Goal: Information Seeking & Learning: Learn about a topic

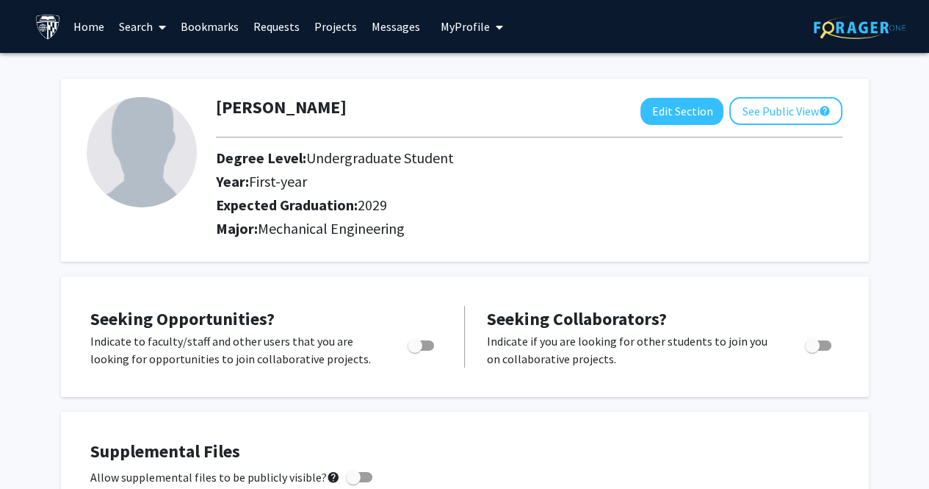
click at [132, 20] on link "Search" at bounding box center [143, 26] width 62 height 51
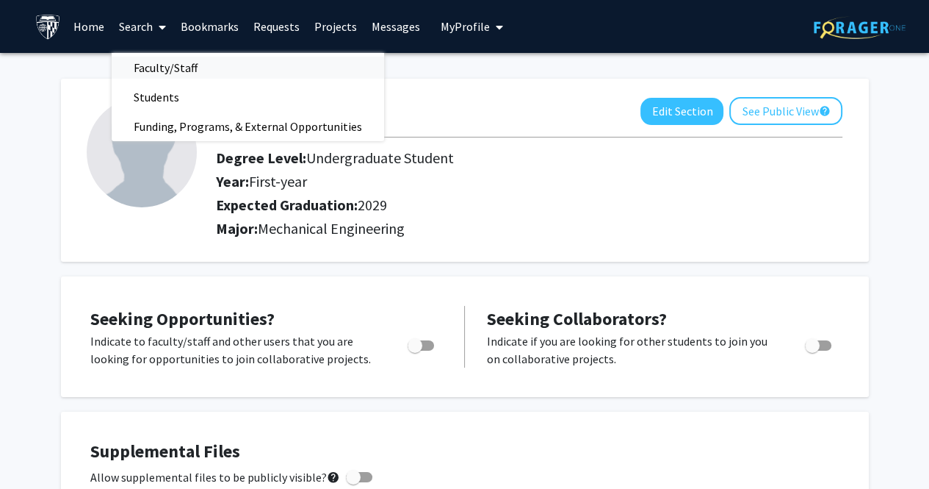
click at [164, 68] on span "Faculty/Staff" at bounding box center [166, 67] width 108 height 29
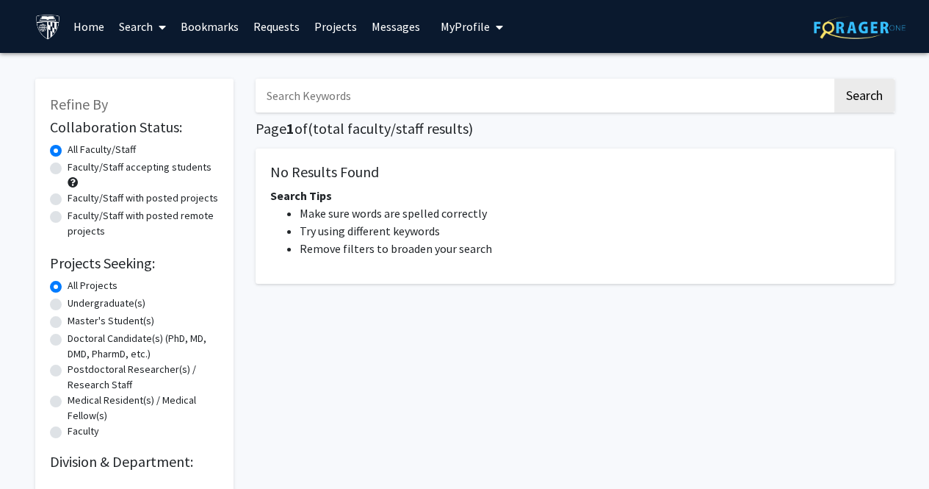
click at [297, 85] on input "Search Keywords" at bounding box center [544, 96] width 577 height 34
type input "tamer zaki"
click at [835, 79] on button "Search" at bounding box center [865, 96] width 60 height 34
click at [68, 168] on label "Faculty/Staff accepting students" at bounding box center [140, 166] width 144 height 15
click at [68, 168] on input "Faculty/Staff accepting students" at bounding box center [73, 164] width 10 height 10
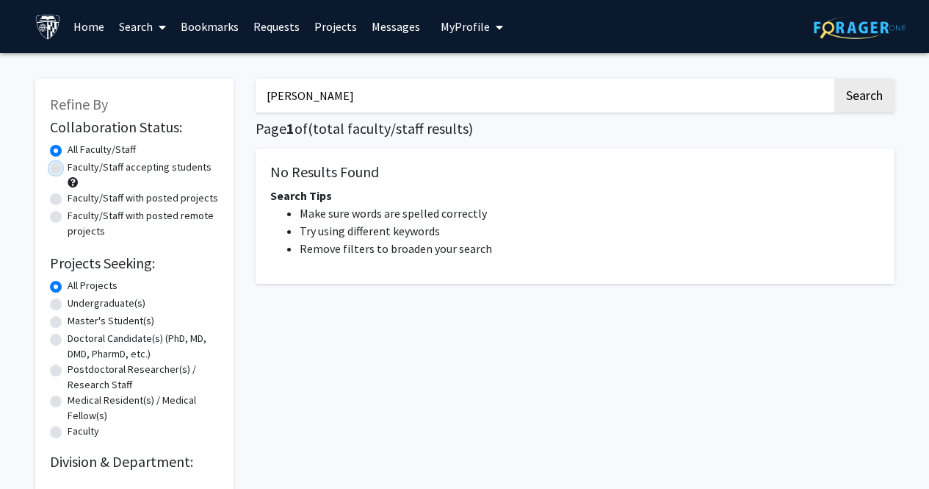
radio input "true"
click at [68, 148] on label "All Faculty/Staff" at bounding box center [102, 149] width 68 height 15
click at [68, 148] on input "All Faculty/Staff" at bounding box center [73, 147] width 10 height 10
radio input "true"
drag, startPoint x: 368, startPoint y: 84, endPoint x: 216, endPoint y: 86, distance: 152.1
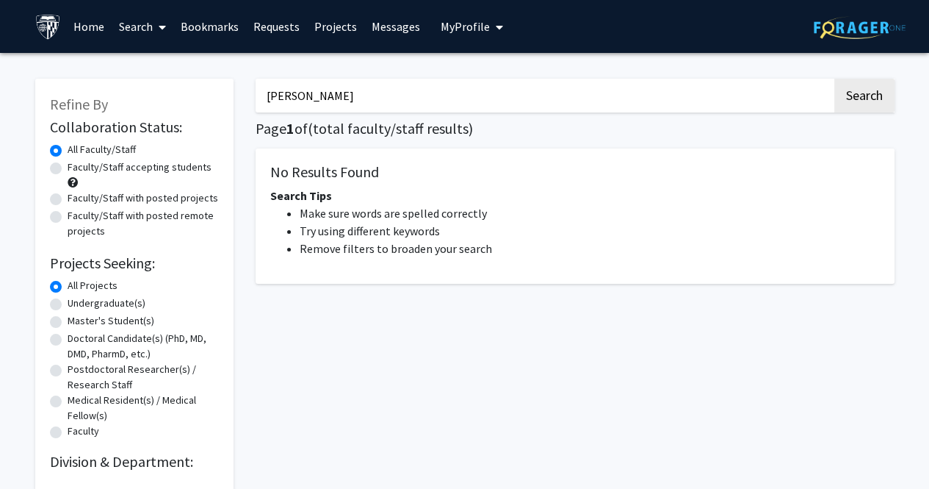
click at [216, 86] on div "Refine By Collaboration Status: Collaboration Status All Faculty/Staff Collabor…" at bounding box center [465, 277] width 882 height 427
click at [835, 79] on button "Search" at bounding box center [865, 96] width 60 height 34
click at [150, 24] on link "Search" at bounding box center [143, 26] width 62 height 51
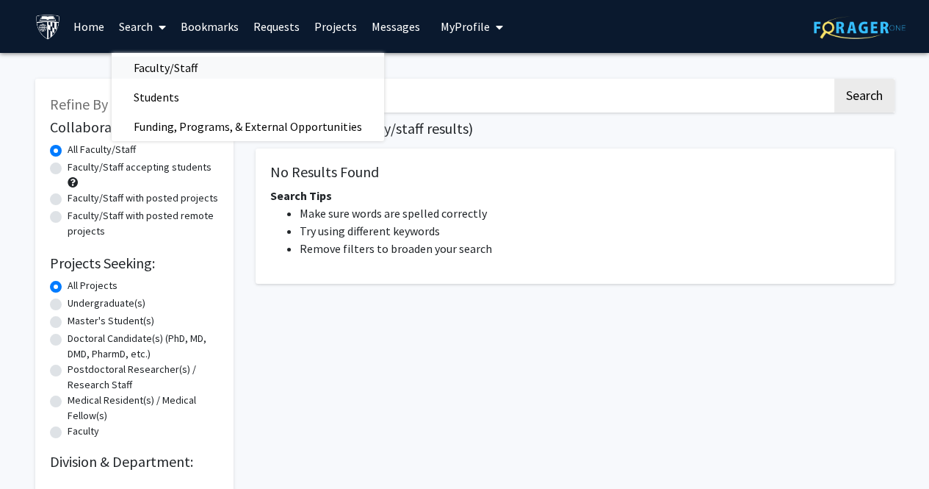
click at [187, 62] on span "Faculty/Staff" at bounding box center [166, 67] width 108 height 29
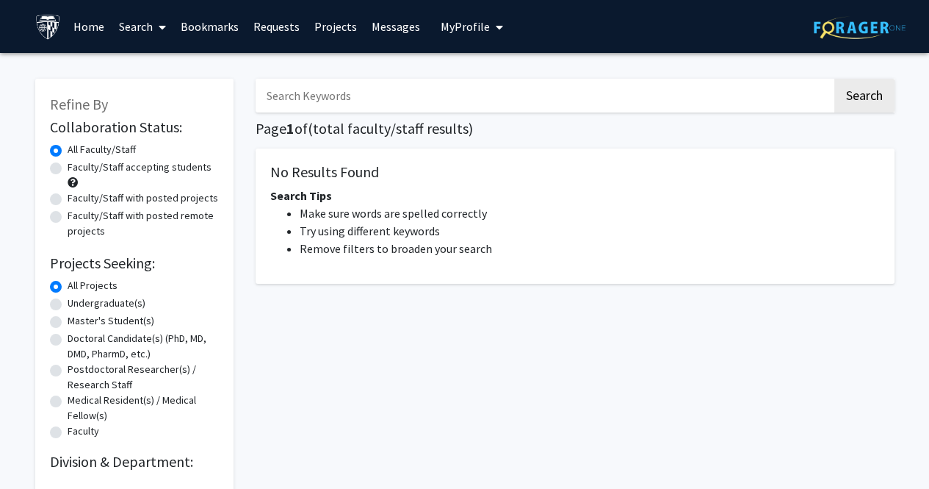
click at [190, 450] on div "Collaboration Status: Collaboration Status All Faculty/Staff Collaboration Stat…" at bounding box center [134, 292] width 169 height 355
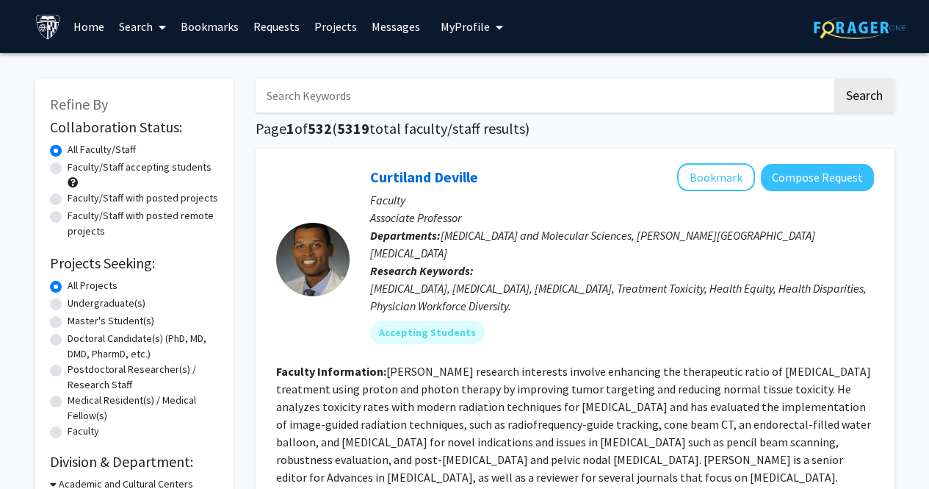
click at [392, 99] on input "Search Keywords" at bounding box center [544, 96] width 577 height 34
type input "tamer zaki"
click at [835, 79] on button "Search" at bounding box center [865, 96] width 60 height 34
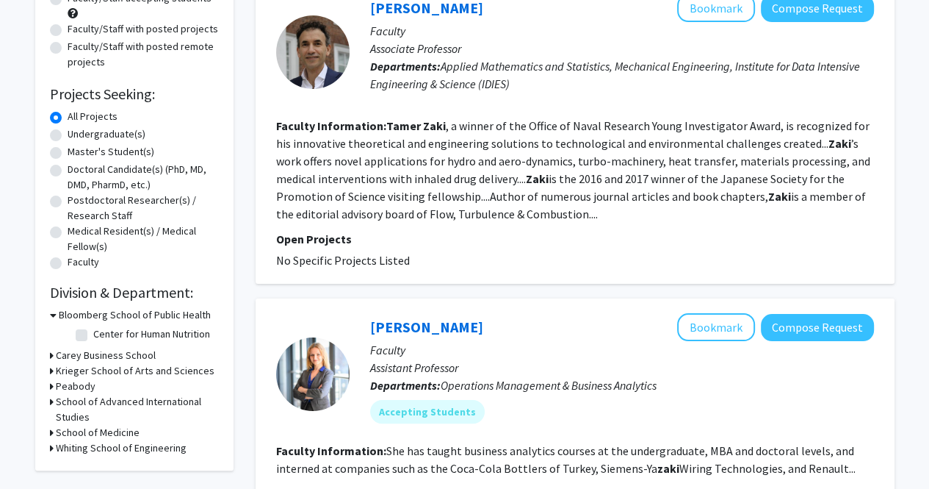
scroll to position [99, 0]
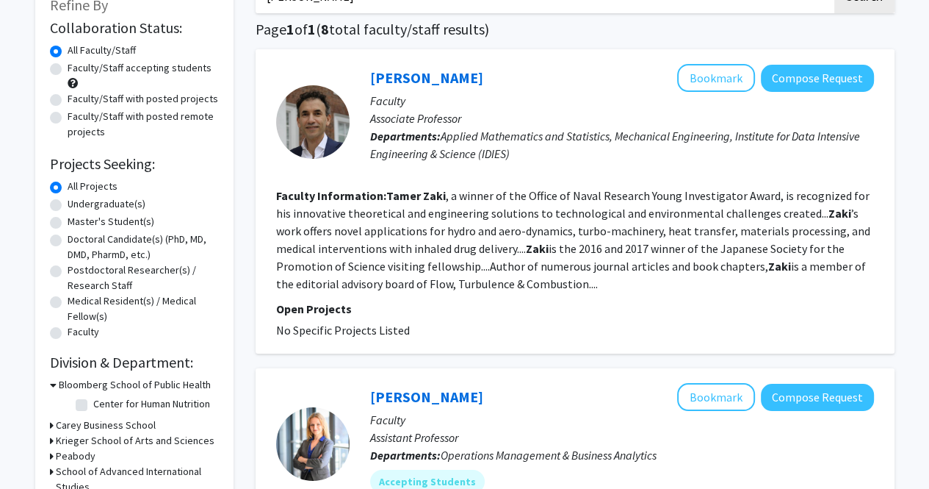
click at [400, 61] on div "Tamer Zaki Bookmark Compose Request Faculty Associate Professor Departments: Ap…" at bounding box center [575, 201] width 639 height 304
click at [408, 79] on link "Tamer Zaki" at bounding box center [426, 77] width 113 height 18
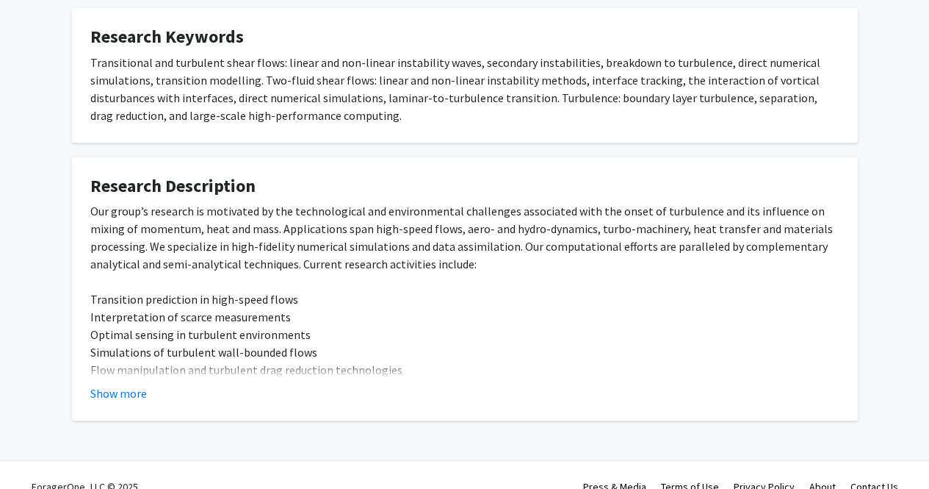
scroll to position [530, 0]
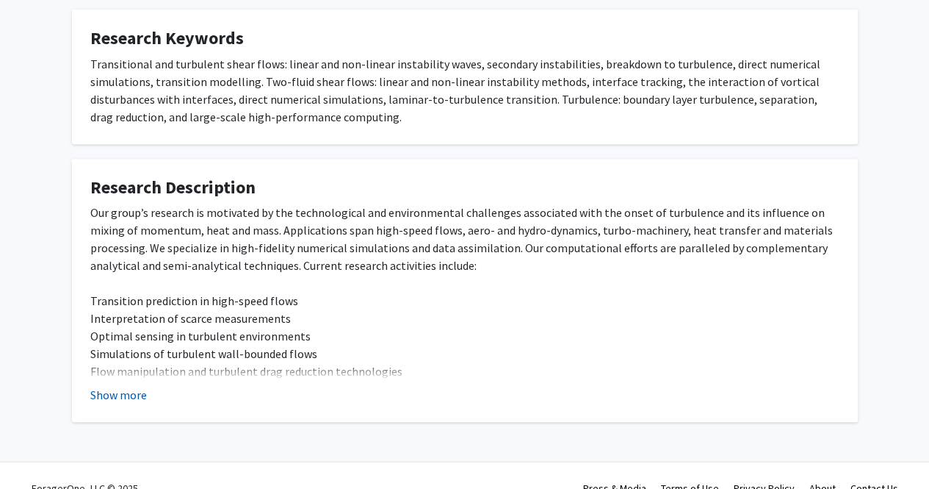
click at [136, 396] on button "Show more" at bounding box center [118, 395] width 57 height 18
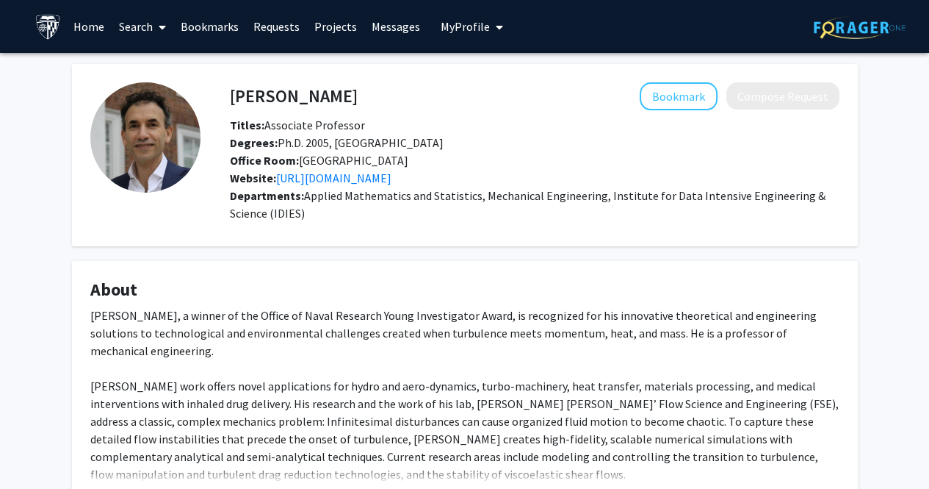
scroll to position [1, 0]
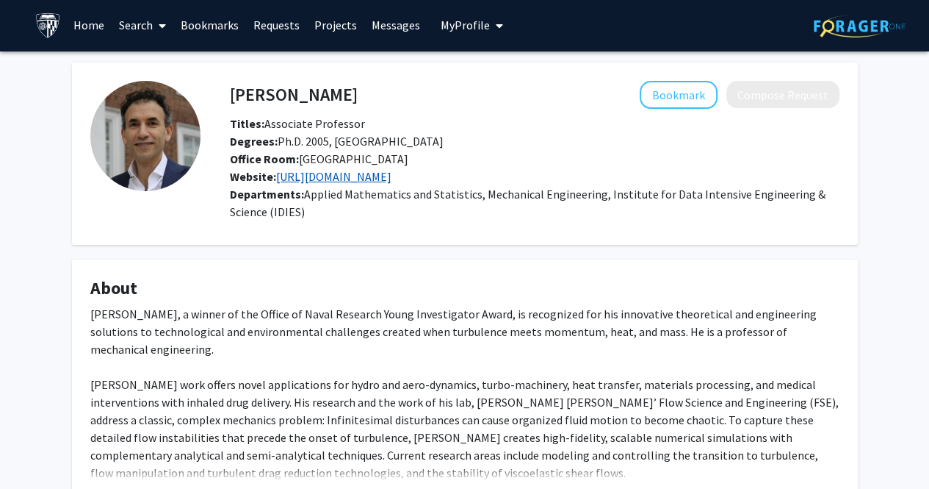
click at [314, 179] on link "https://engineering.jhu.edu/zaki/" at bounding box center [333, 176] width 115 height 15
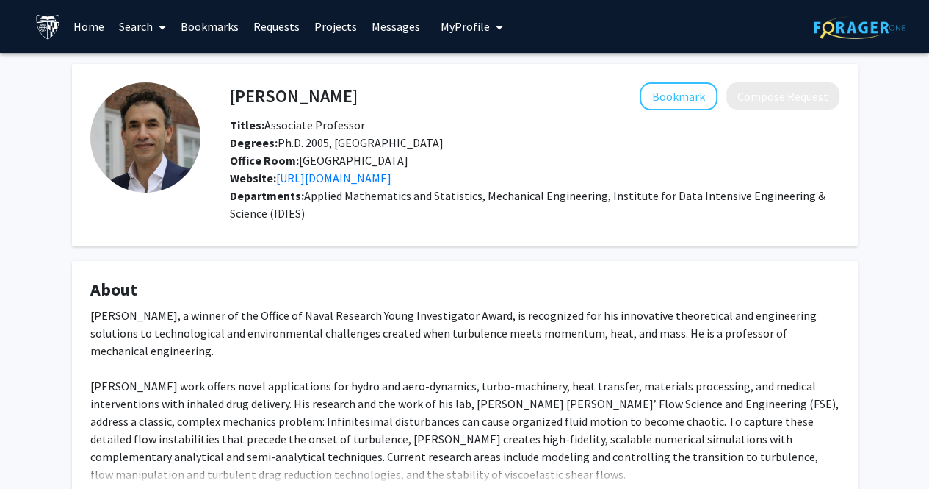
click at [135, 36] on link "Search" at bounding box center [143, 26] width 62 height 51
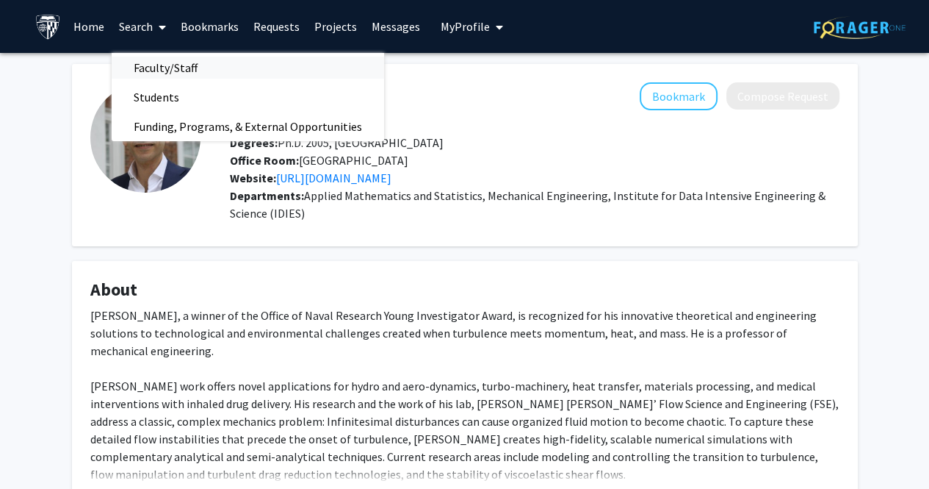
click at [176, 71] on span "Faculty/Staff" at bounding box center [166, 67] width 108 height 29
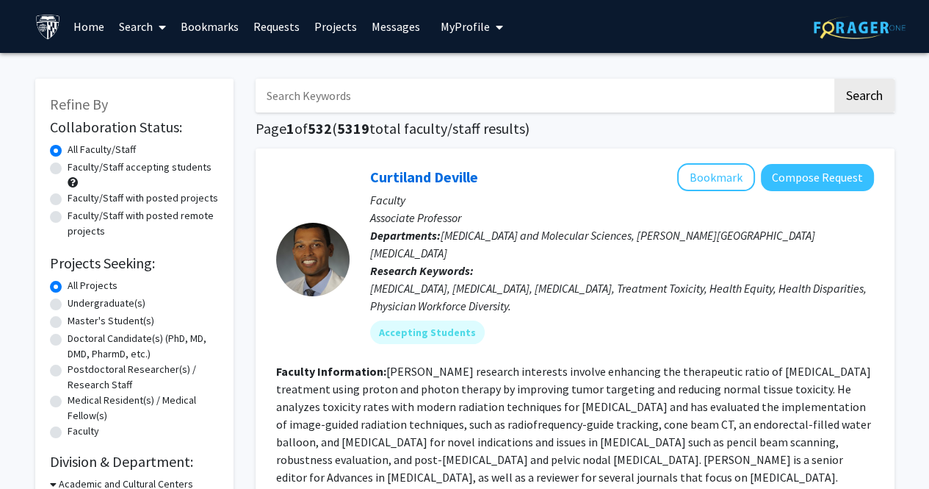
click at [68, 301] on label "Undergraduate(s)" at bounding box center [107, 302] width 78 height 15
click at [68, 301] on input "Undergraduate(s)" at bounding box center [73, 300] width 10 height 10
radio input "true"
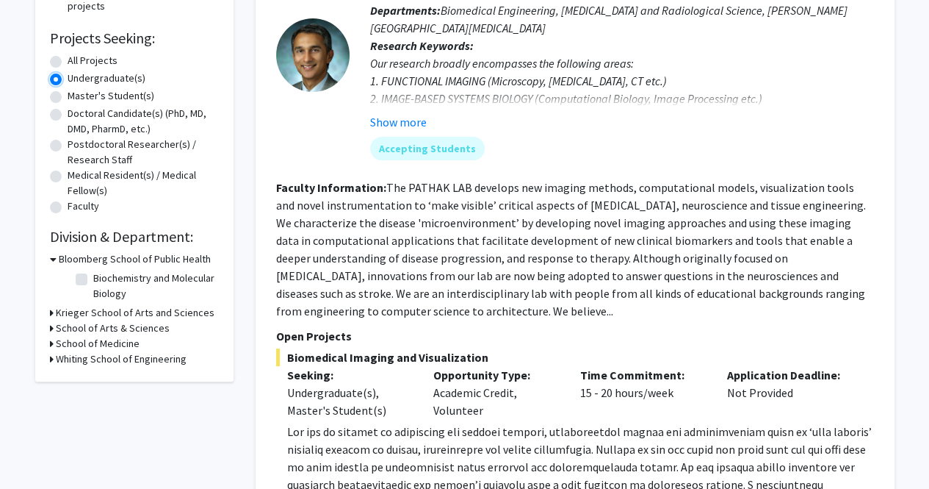
scroll to position [226, 0]
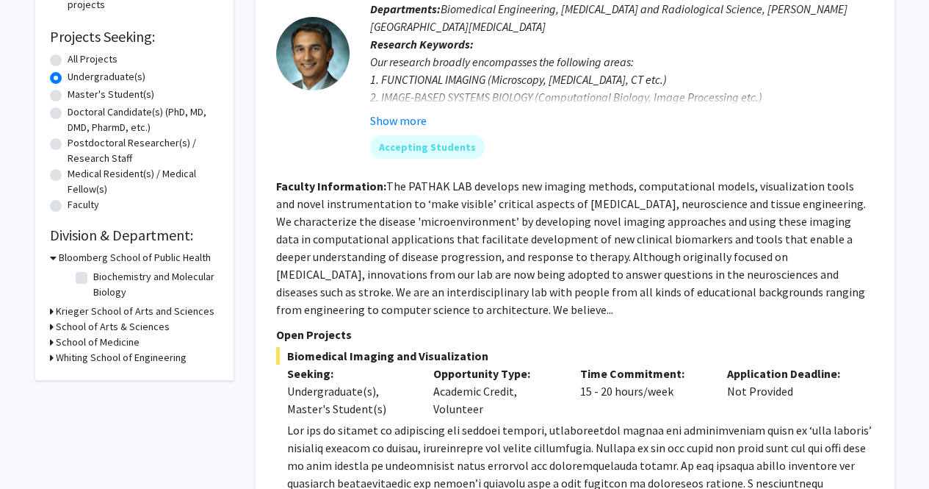
click at [48, 356] on div "Refine By Collaboration Status: Collaboration Status All Faculty/Staff Collabor…" at bounding box center [134, 116] width 198 height 528
click at [63, 360] on h3 "Whiting School of Engineering" at bounding box center [121, 357] width 131 height 15
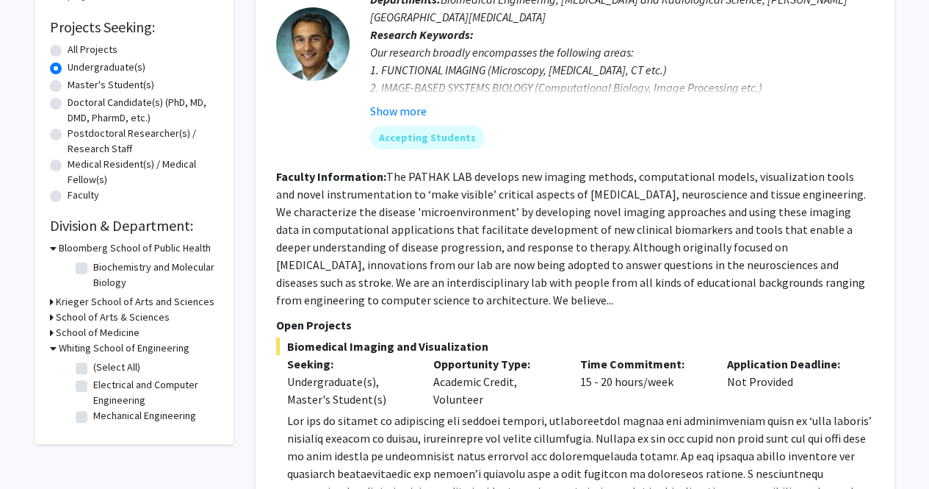
scroll to position [237, 0]
click at [93, 418] on label "Mechanical Engineering" at bounding box center [144, 414] width 103 height 15
click at [93, 417] on input "Mechanical Engineering" at bounding box center [98, 412] width 10 height 10
checkbox input "true"
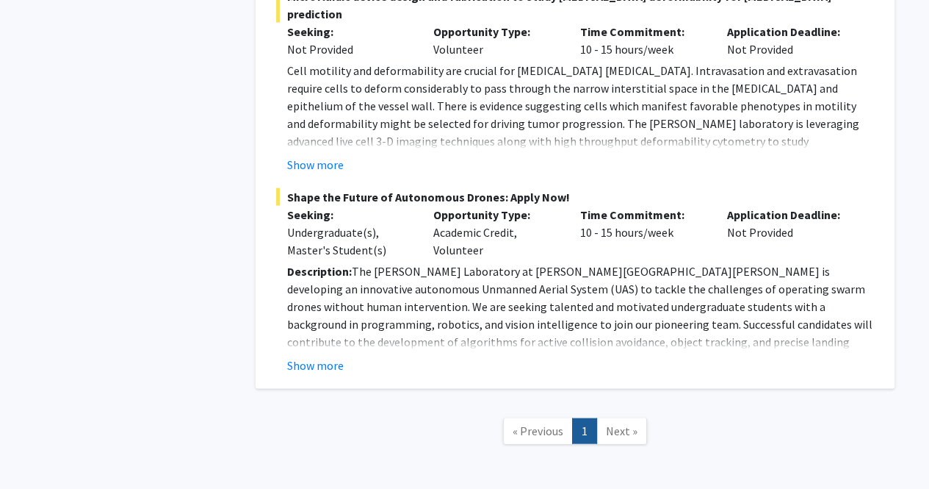
scroll to position [2508, 0]
click at [331, 356] on button "Show more" at bounding box center [315, 365] width 57 height 18
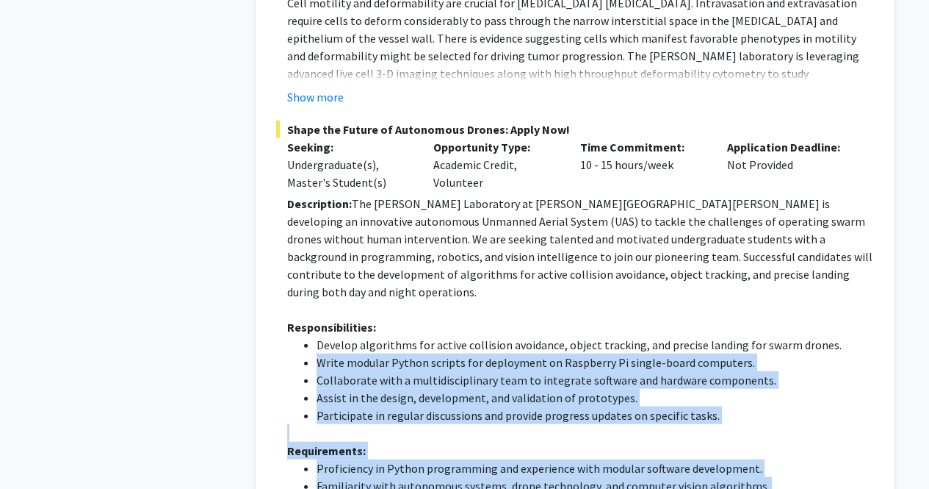
scroll to position [2579, 0]
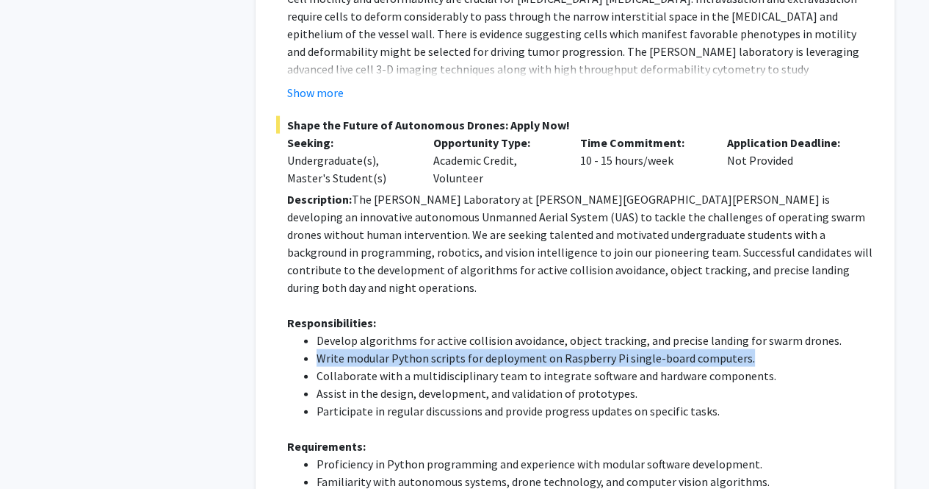
drag, startPoint x: 317, startPoint y: 362, endPoint x: 746, endPoint y: 303, distance: 433.8
click at [746, 349] on li "Write modular Python scripts for deployment on Raspberry Pi single-board comput…" at bounding box center [596, 358] width 558 height 18
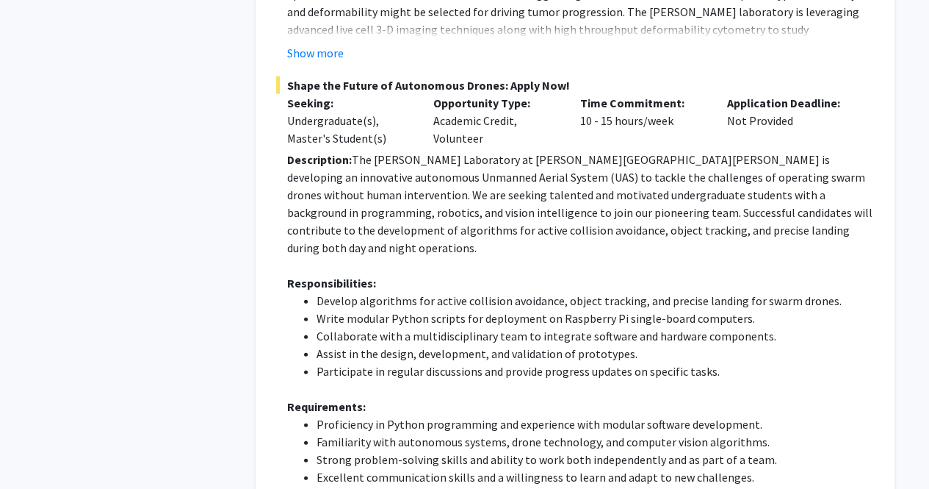
scroll to position [2619, 0]
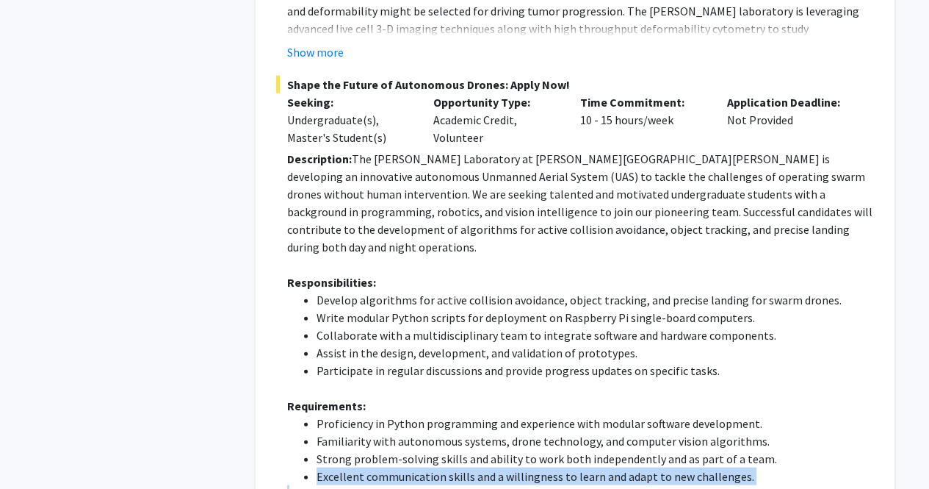
drag, startPoint x: 314, startPoint y: 430, endPoint x: 325, endPoint y: 440, distance: 14.5
click at [325, 440] on div "Description: The Barman Laboratory at Johns Hopkins University is developing an…" at bounding box center [580, 414] width 587 height 529
click at [330, 485] on p at bounding box center [580, 494] width 587 height 18
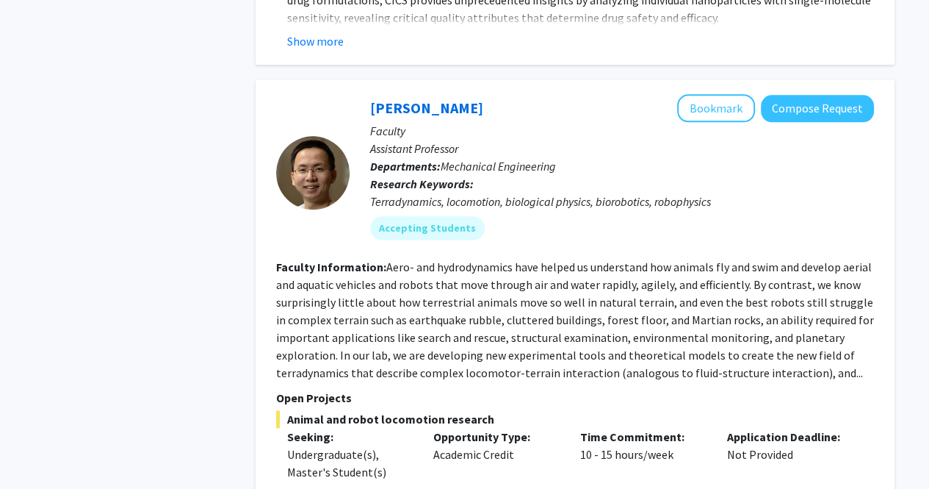
scroll to position [1510, 0]
click at [833, 355] on fg-read-more "Aero- and hydrodynamics have helped us understand how animals fly and swim and …" at bounding box center [575, 319] width 598 height 120
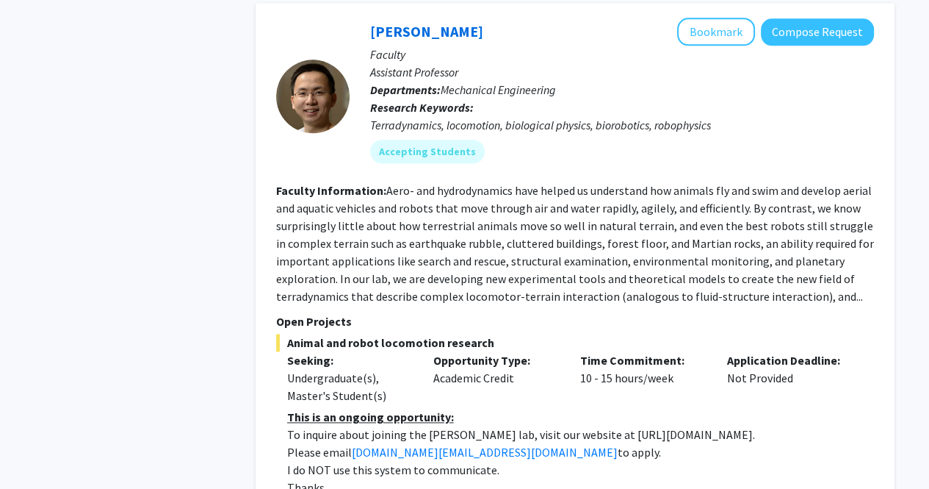
scroll to position [1586, 0]
drag, startPoint x: 579, startPoint y: 413, endPoint x: 705, endPoint y: 415, distance: 126.4
click at [705, 425] on p "To inquire about joining the Chen Li lab, visit our website at https://li.me.jh…" at bounding box center [580, 434] width 587 height 18
copy p "https://li.me.jhu.edu/join/"
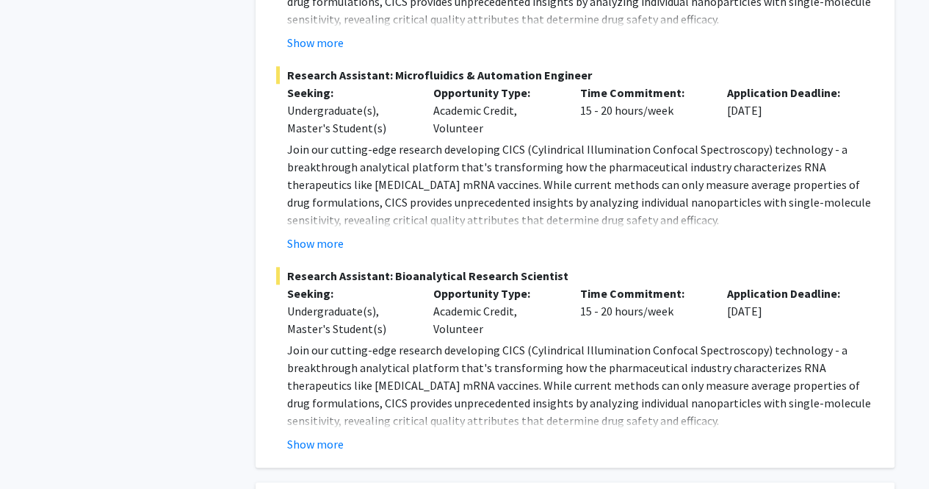
scroll to position [1106, 0]
click at [314, 436] on button "Show more" at bounding box center [315, 445] width 57 height 18
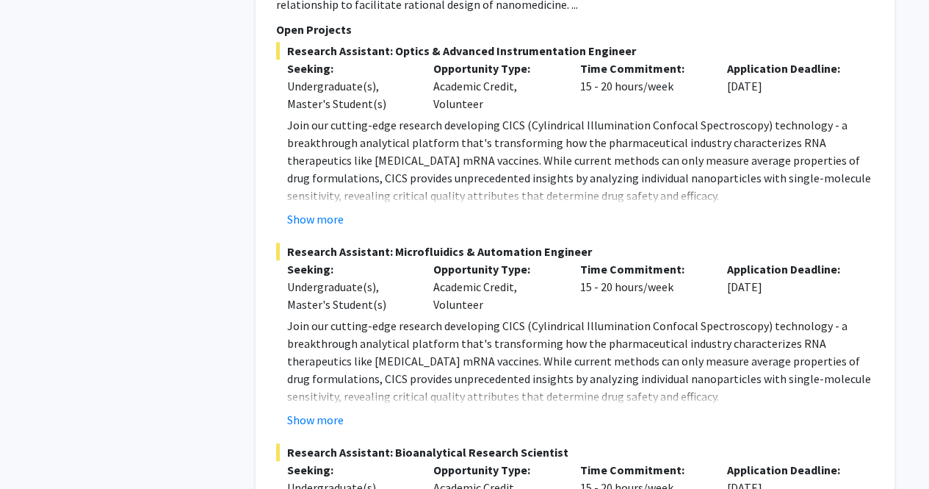
scroll to position [887, 0]
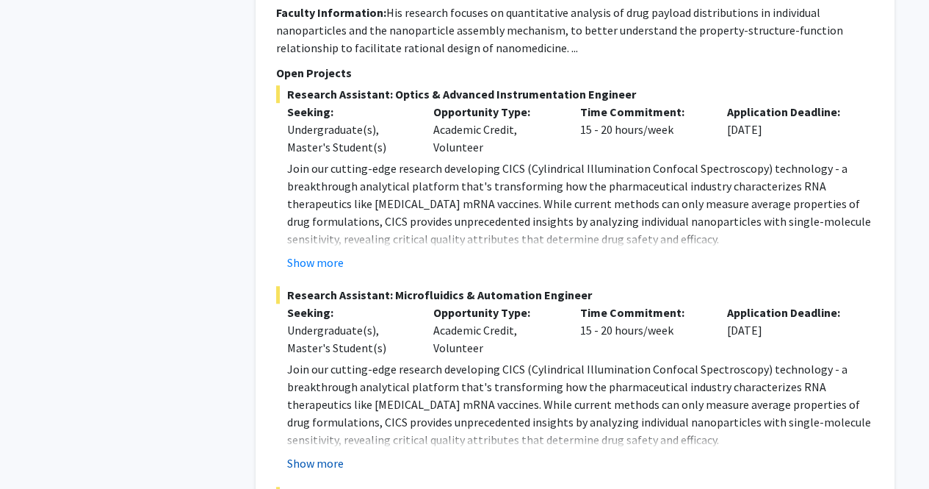
click at [309, 454] on button "Show more" at bounding box center [315, 463] width 57 height 18
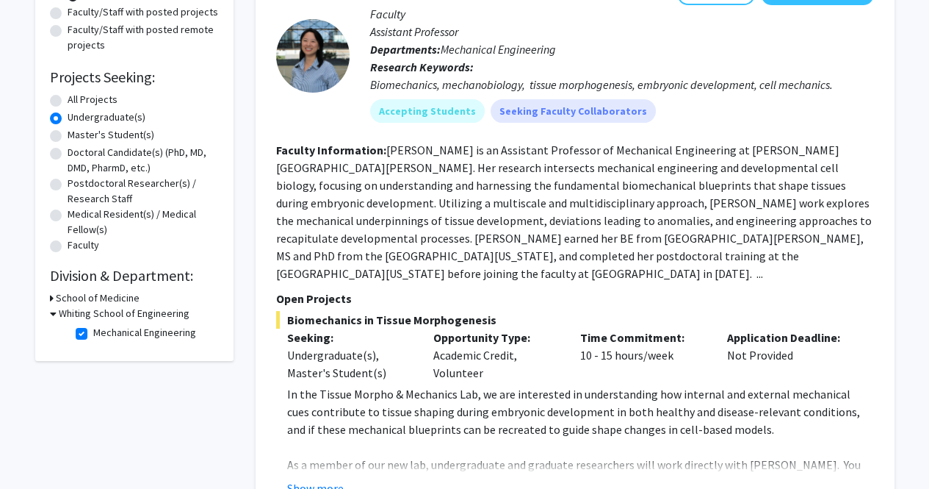
scroll to position [185, 0]
click at [323, 480] on button "Show more" at bounding box center [315, 489] width 57 height 18
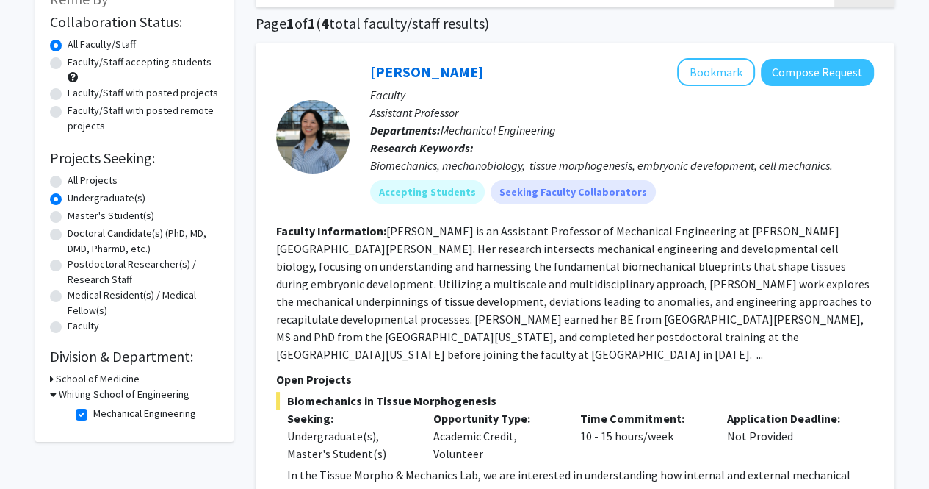
scroll to position [152, 0]
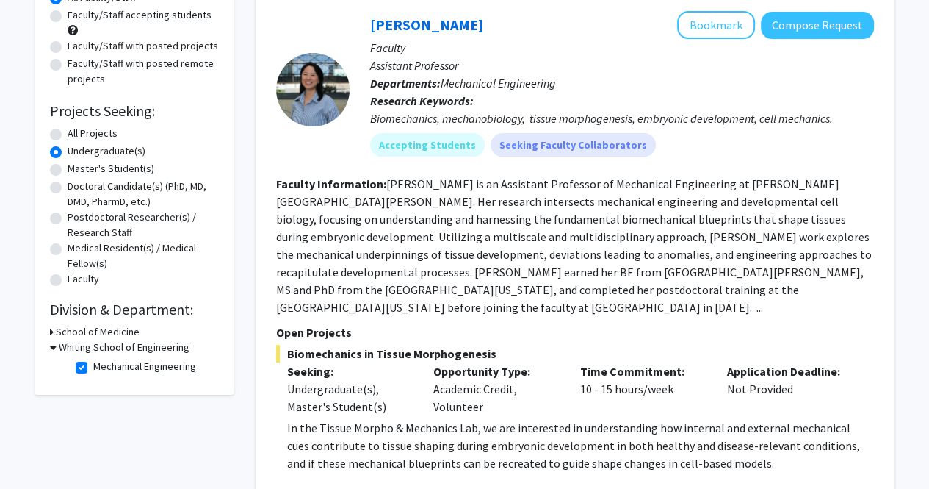
click at [90, 372] on fg-checkbox "Mechanical Engineering Mechanical Engineering" at bounding box center [146, 368] width 140 height 18
click at [93, 362] on label "Mechanical Engineering" at bounding box center [144, 366] width 103 height 15
click at [93, 362] on input "Mechanical Engineering" at bounding box center [98, 364] width 10 height 10
checkbox input "false"
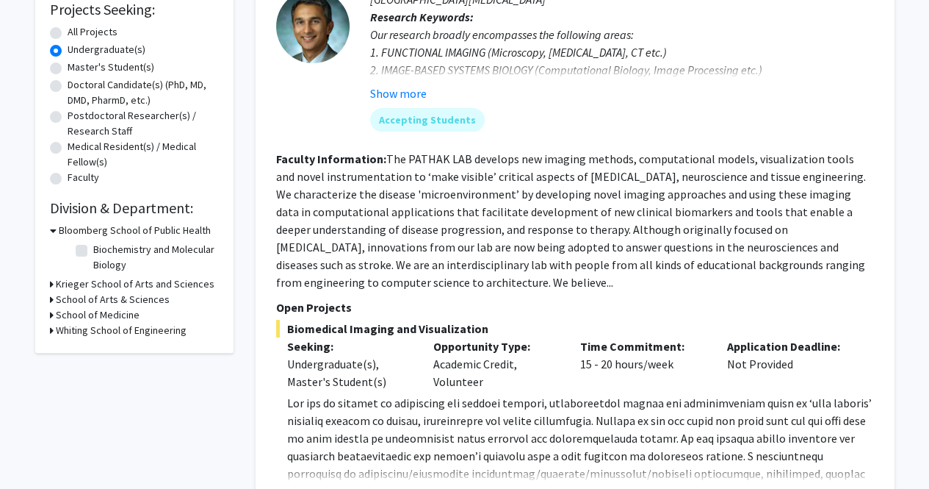
scroll to position [256, 0]
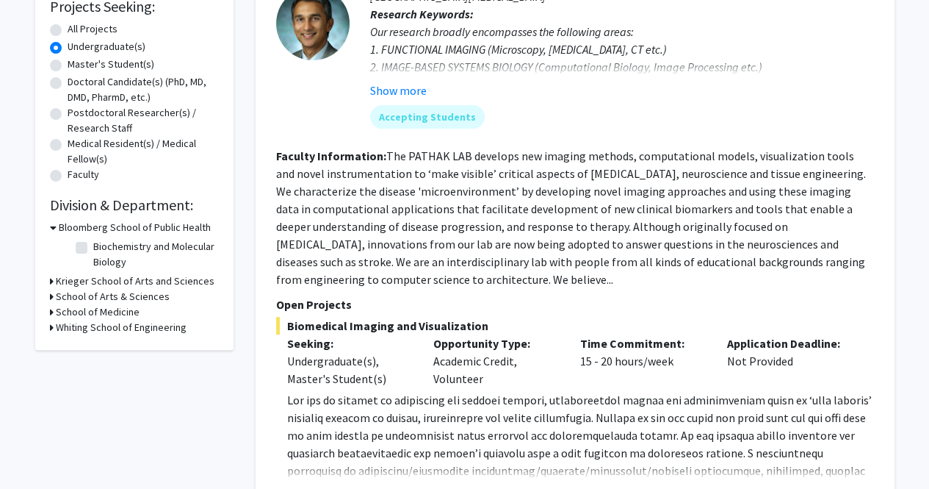
click at [60, 325] on h3 "Whiting School of Engineering" at bounding box center [121, 327] width 131 height 15
click at [93, 342] on label "(Select All)" at bounding box center [116, 346] width 47 height 15
click at [93, 342] on input "(Select All)" at bounding box center [98, 344] width 10 height 10
checkbox input "true"
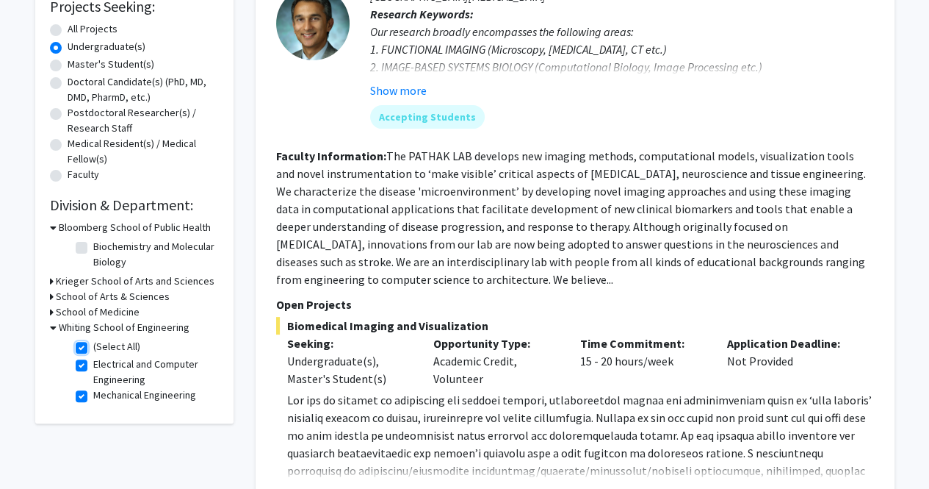
checkbox input "true"
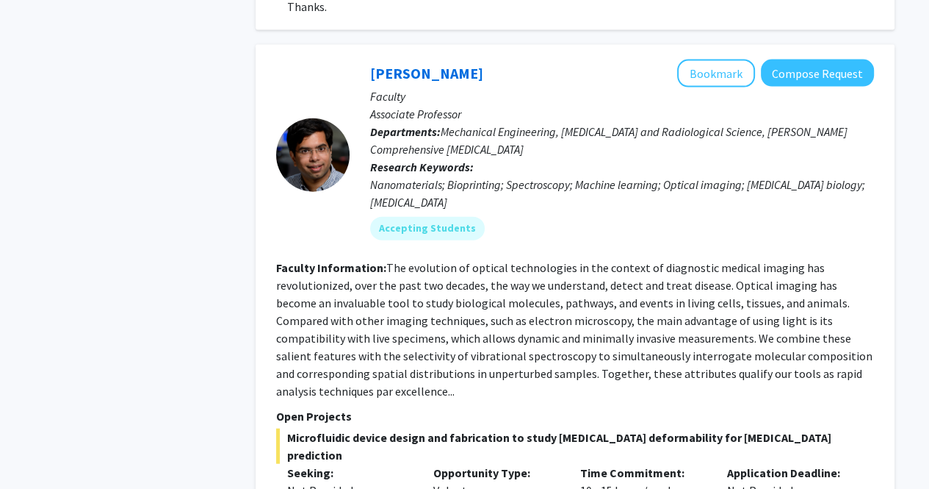
scroll to position [2815, 0]
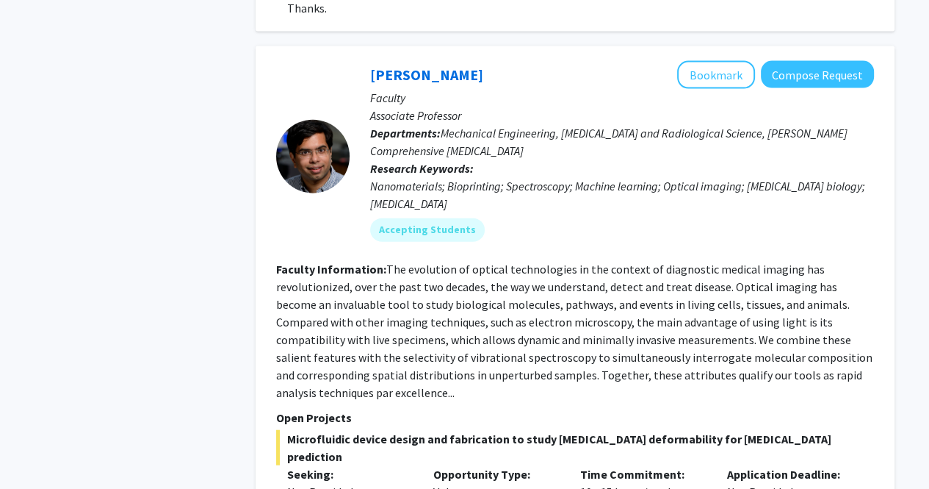
drag, startPoint x: 416, startPoint y: 295, endPoint x: 391, endPoint y: 325, distance: 39.7
click at [391, 325] on fg-read-more "The evolution of optical technologies in the context of diagnostic medical imag…" at bounding box center [574, 331] width 597 height 138
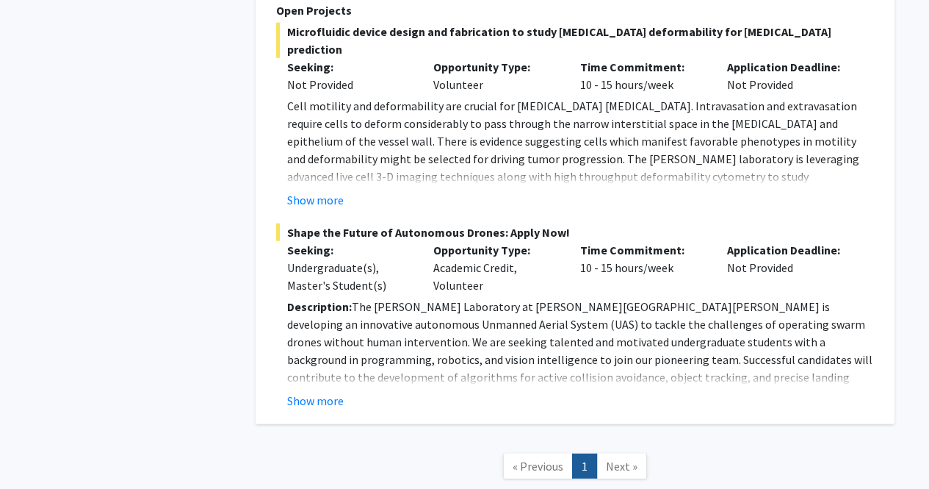
scroll to position [3221, 0]
click at [602, 454] on link "Next »" at bounding box center [622, 467] width 51 height 26
click at [334, 392] on button "Show more" at bounding box center [315, 401] width 57 height 18
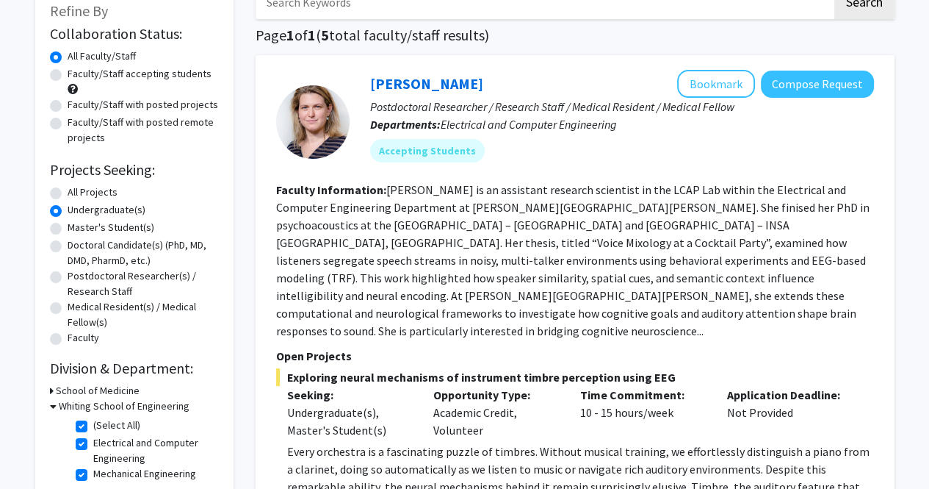
scroll to position [160, 0]
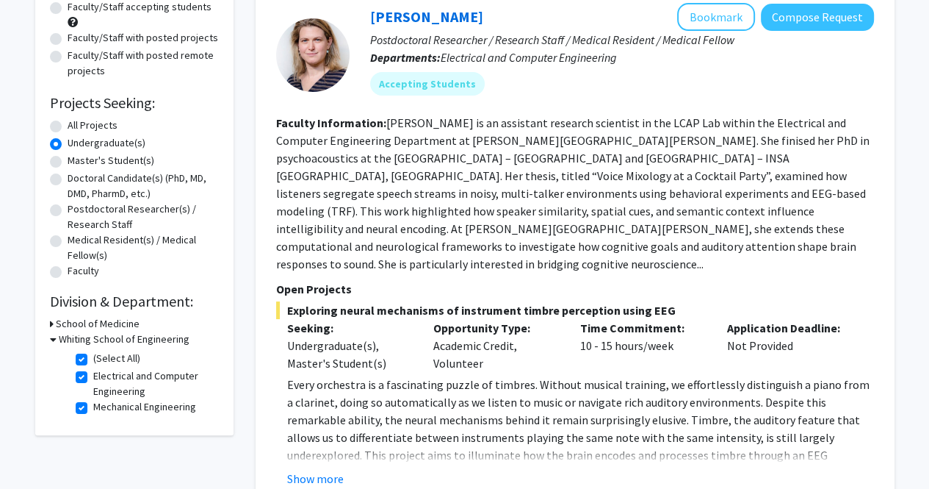
click at [60, 340] on h3 "Whiting School of Engineering" at bounding box center [124, 338] width 131 height 15
click at [60, 320] on h3 "School of Medicine" at bounding box center [98, 323] width 84 height 15
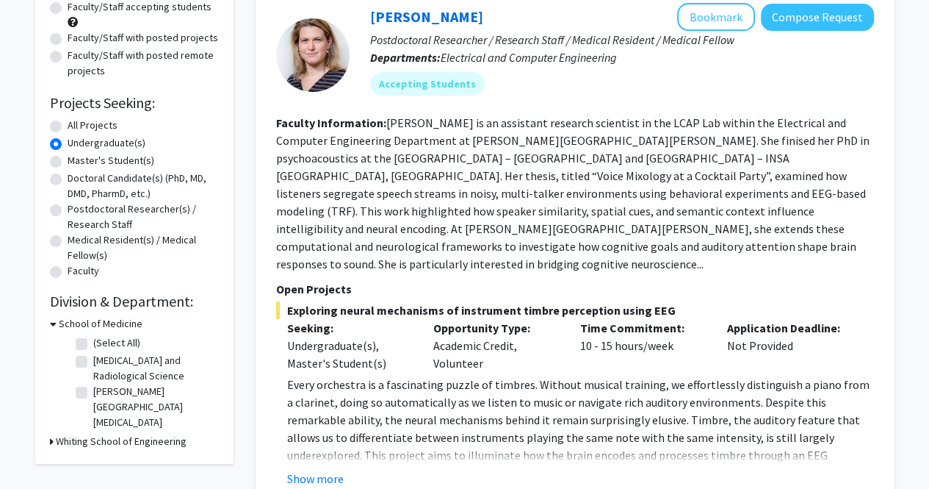
click at [60, 320] on h3 "School of Medicine" at bounding box center [101, 323] width 84 height 15
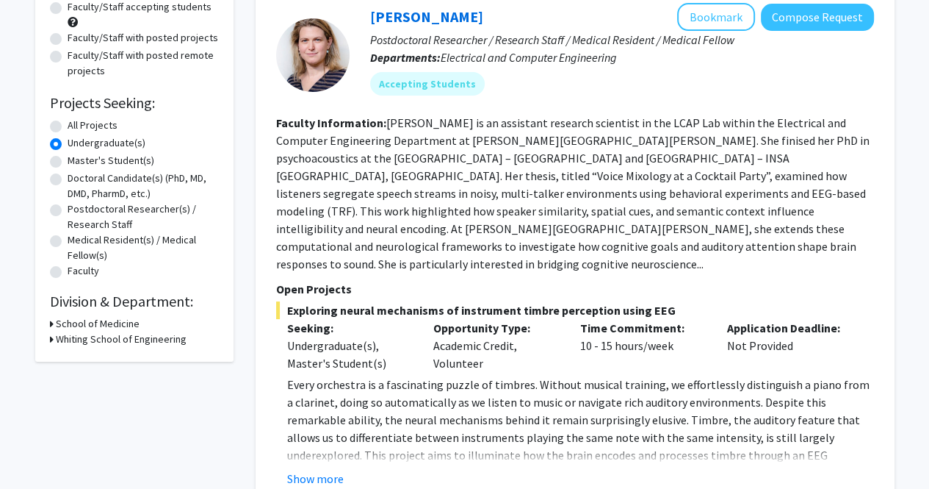
click at [60, 320] on h3 "School of Medicine" at bounding box center [98, 323] width 84 height 15
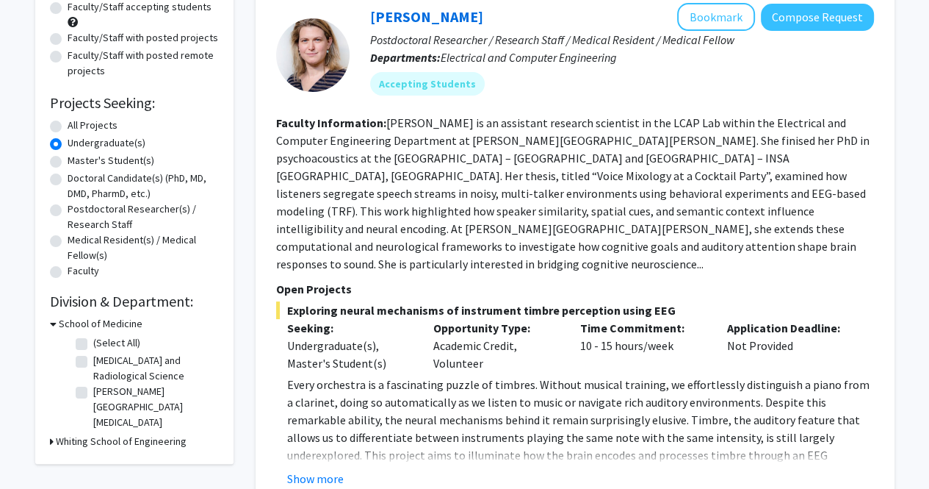
click at [60, 320] on h3 "School of Medicine" at bounding box center [101, 323] width 84 height 15
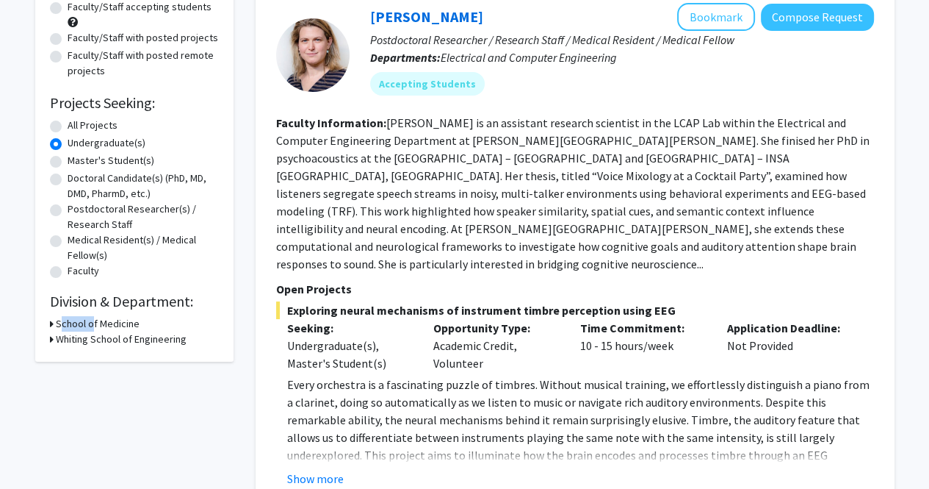
click at [60, 320] on h3 "School of Medicine" at bounding box center [98, 323] width 84 height 15
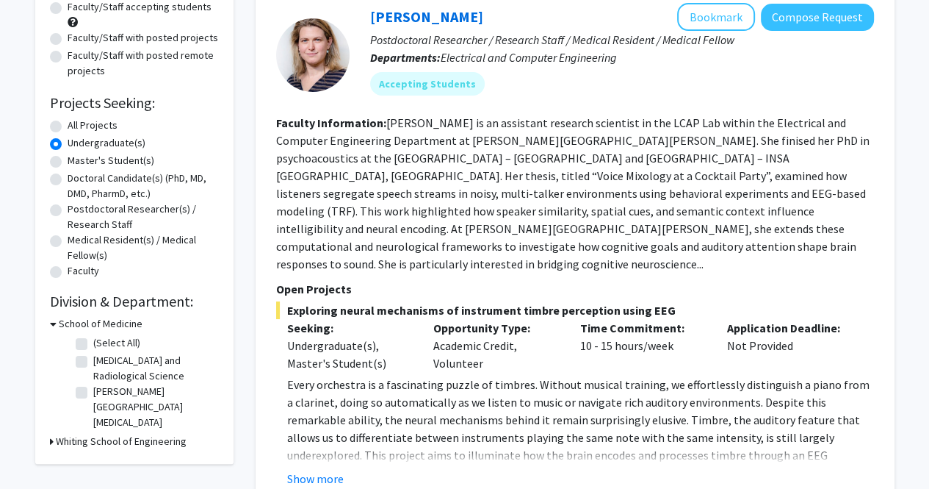
click at [48, 357] on div "Refine By Collaboration Status: Collaboration Status All Faculty/Staff Collabor…" at bounding box center [134, 190] width 198 height 545
click at [93, 346] on label "(Select All)" at bounding box center [116, 342] width 47 height 15
click at [93, 345] on input "(Select All)" at bounding box center [98, 340] width 10 height 10
checkbox input "true"
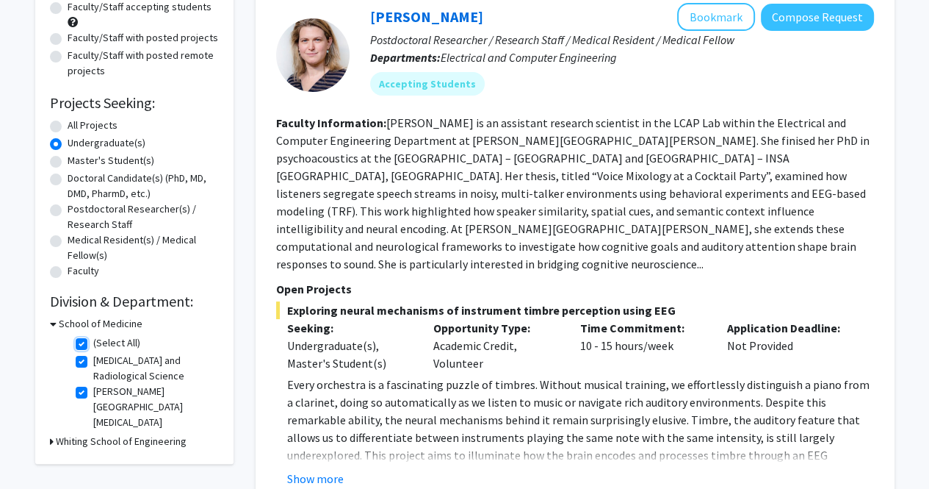
checkbox input "true"
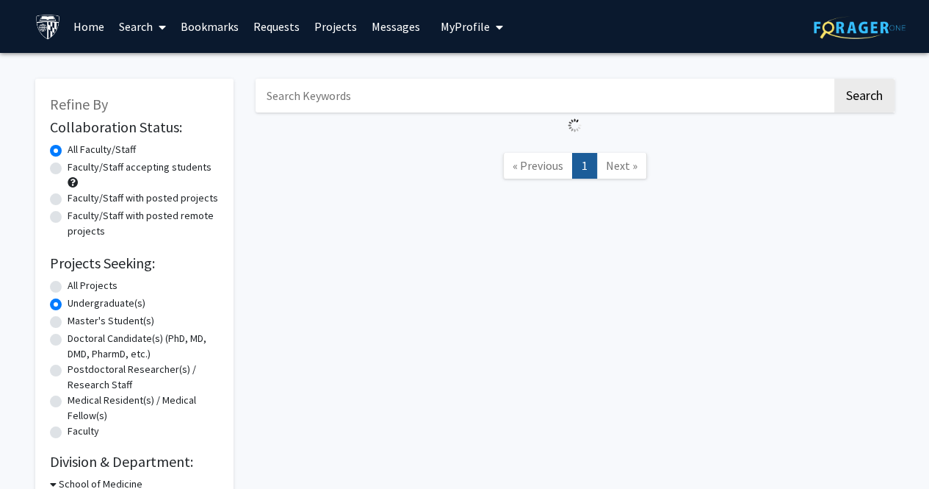
click at [68, 289] on label "All Projects" at bounding box center [93, 285] width 50 height 15
click at [68, 287] on input "All Projects" at bounding box center [73, 283] width 10 height 10
radio input "true"
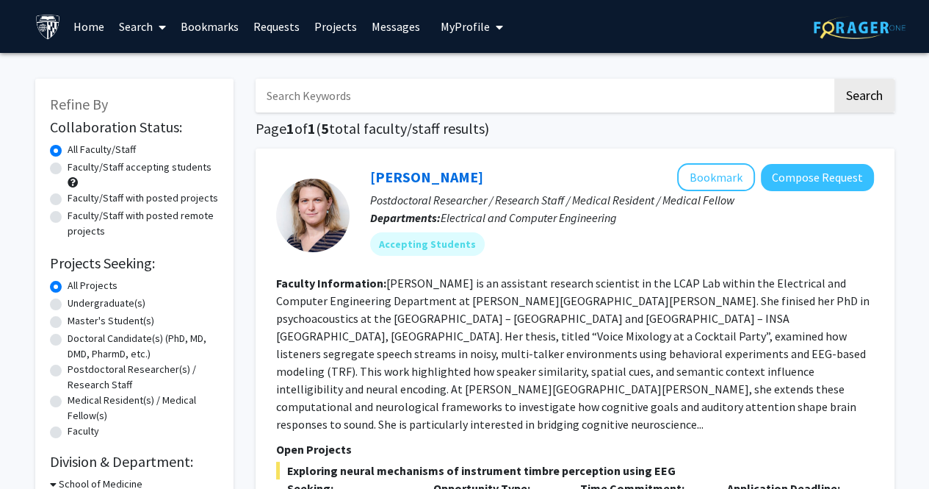
click at [68, 289] on label "All Projects" at bounding box center [93, 285] width 50 height 15
click at [68, 287] on input "All Projects" at bounding box center [73, 283] width 10 height 10
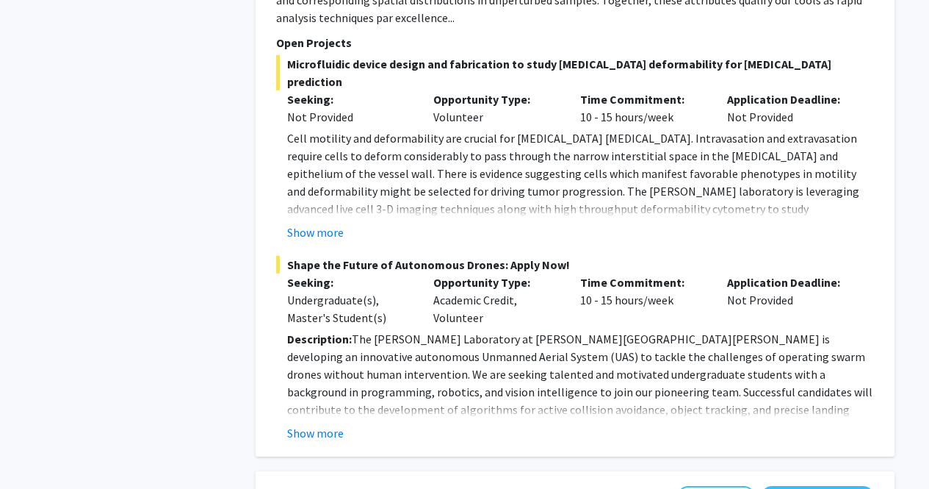
scroll to position [3869, 0]
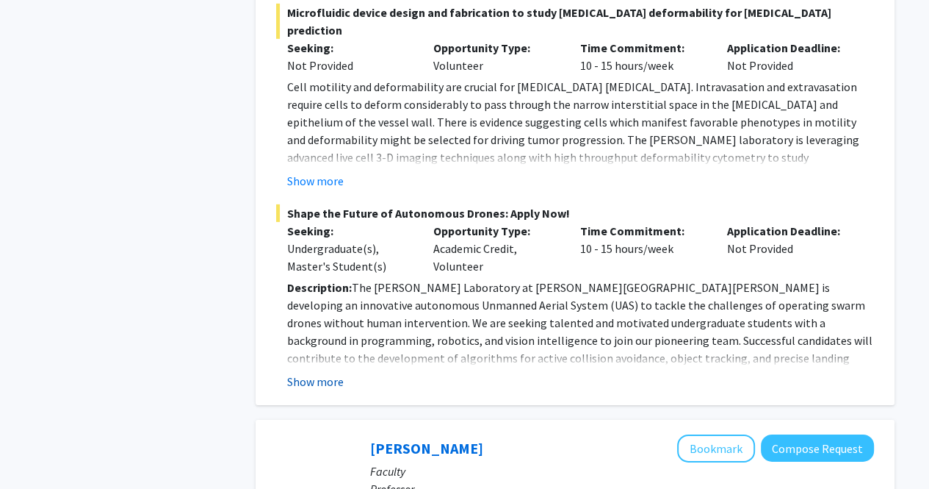
click at [316, 372] on button "Show more" at bounding box center [315, 381] width 57 height 18
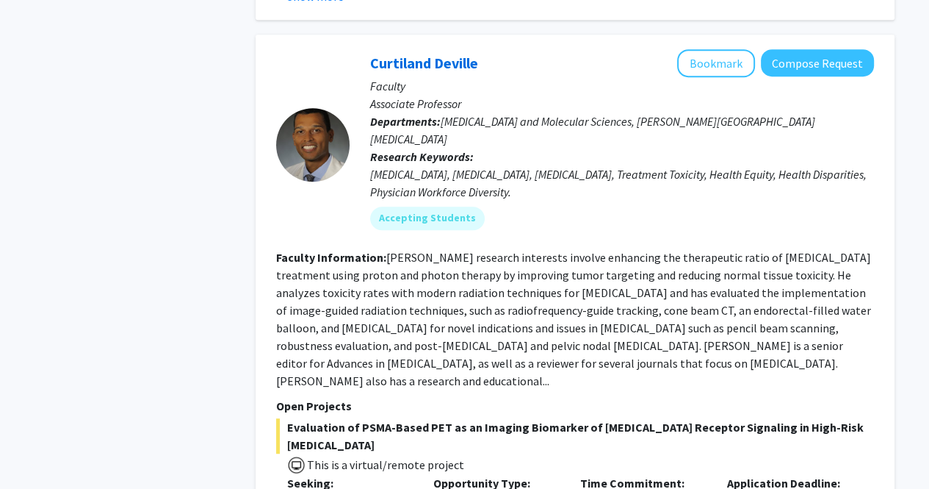
scroll to position [5335, 0]
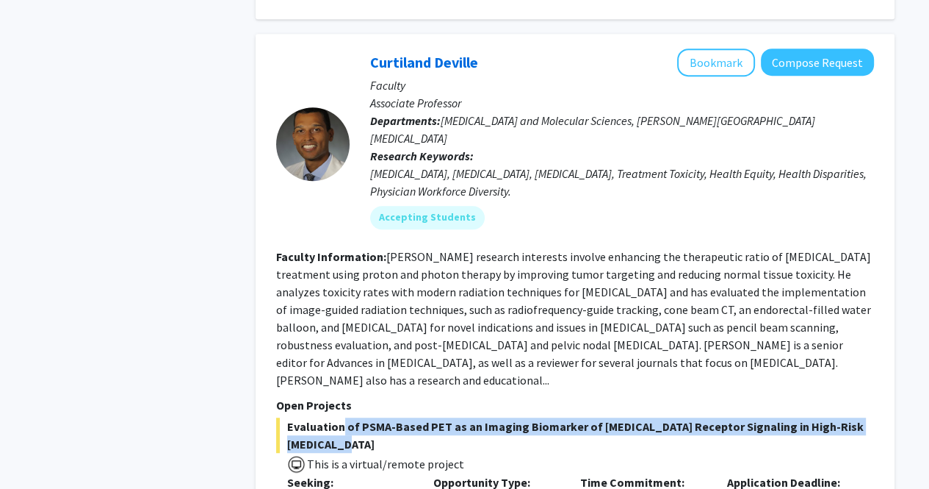
drag, startPoint x: 338, startPoint y: 272, endPoint x: 481, endPoint y: 286, distance: 143.9
click at [481, 417] on span "Evaluation of PSMA-Based PET as an Imaging Biomarker of [MEDICAL_DATA] Receptor…" at bounding box center [575, 434] width 598 height 35
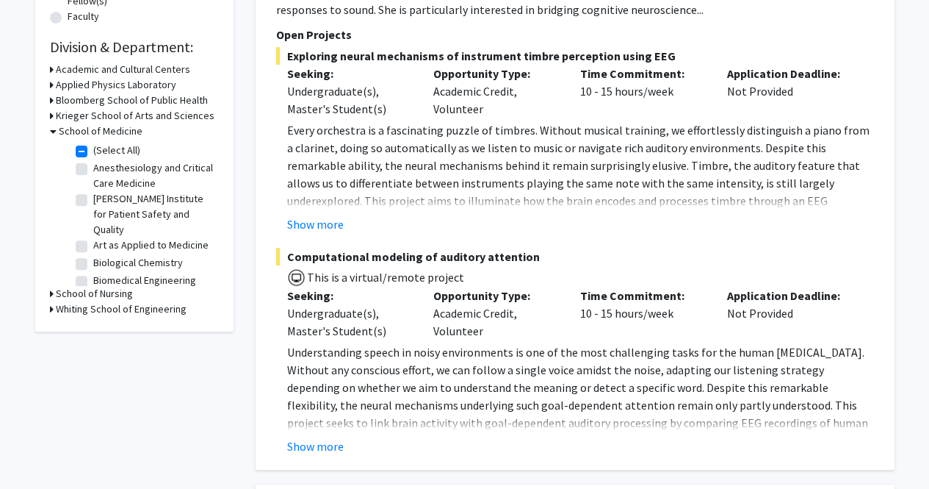
scroll to position [412, 0]
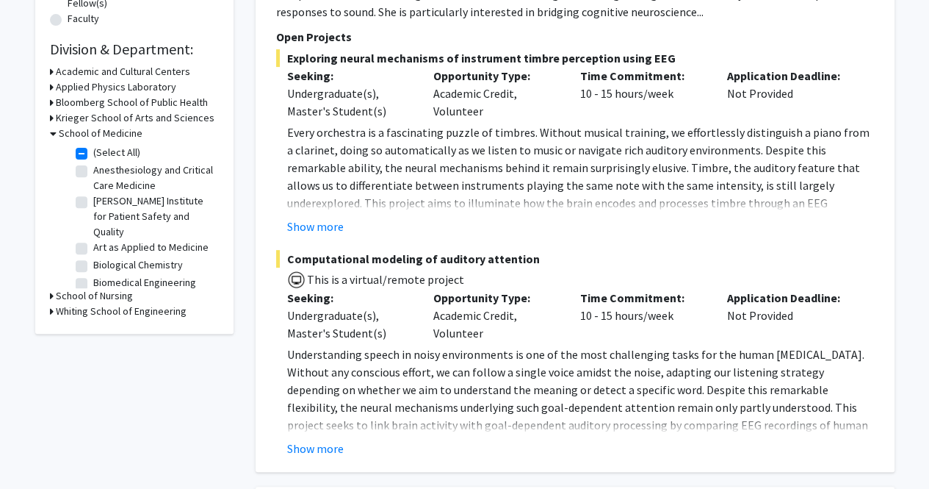
click at [167, 320] on div "Refine By Collaboration Status: Collaboration Status All Faculty/Staff Collabor…" at bounding box center [134, -1] width 198 height 667
click at [163, 317] on h3 "Whiting School of Engineering" at bounding box center [121, 310] width 131 height 15
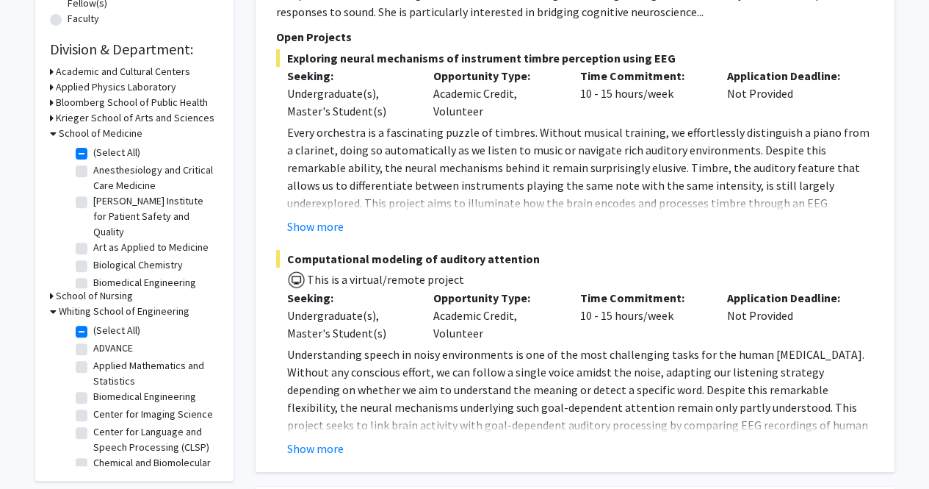
click at [99, 87] on h3 "Applied Physics Laboratory" at bounding box center [116, 86] width 120 height 15
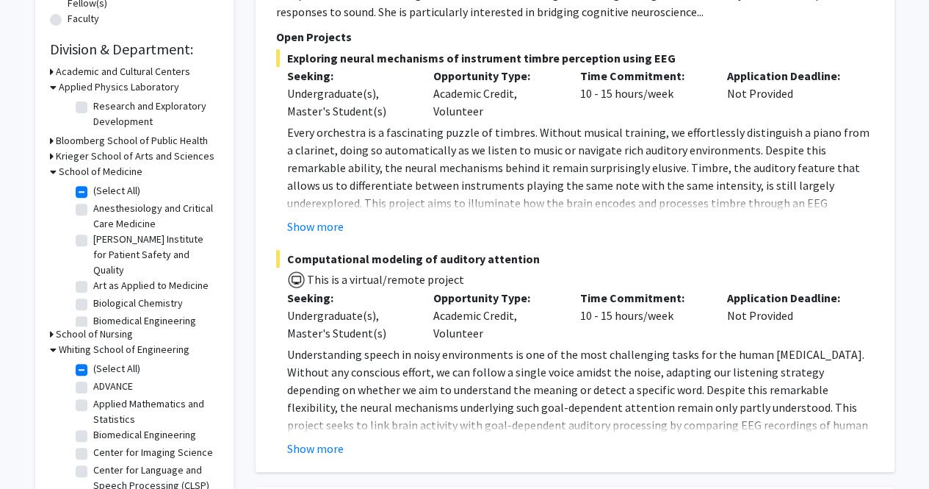
click at [84, 114] on fg-checkbox "Research and Exploratory Development Research and Exploratory Development" at bounding box center [146, 113] width 140 height 31
click at [93, 106] on label "Research and Exploratory Development" at bounding box center [154, 113] width 122 height 31
click at [93, 106] on input "Research and Exploratory Development" at bounding box center [98, 103] width 10 height 10
checkbox input "true"
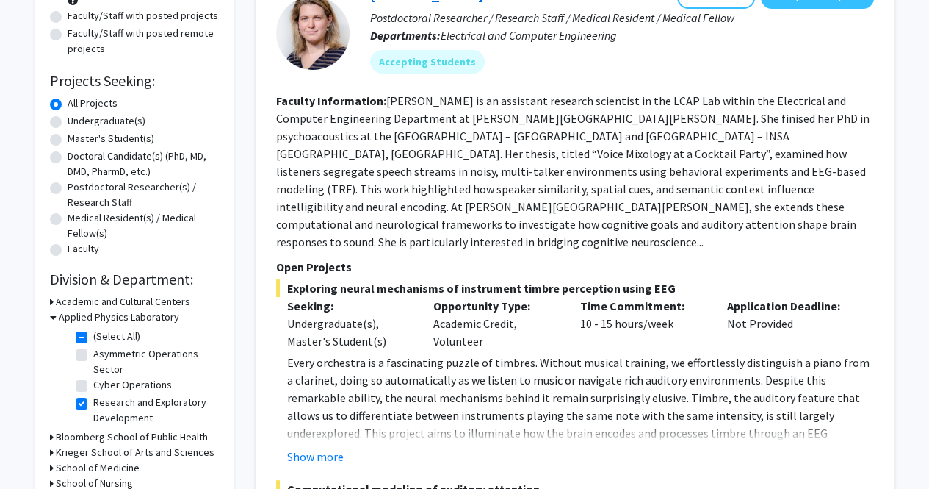
scroll to position [184, 0]
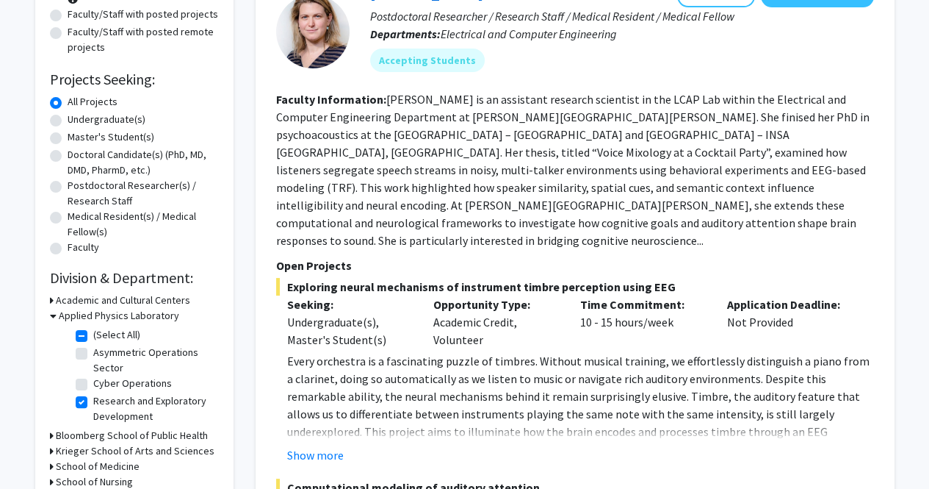
click at [68, 121] on label "Undergraduate(s)" at bounding box center [107, 119] width 78 height 15
click at [68, 121] on input "Undergraduate(s)" at bounding box center [73, 117] width 10 height 10
radio input "true"
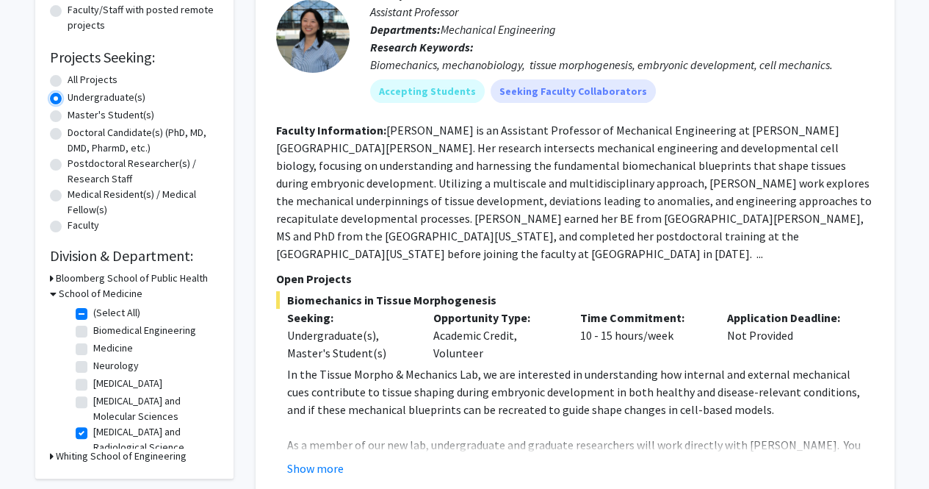
scroll to position [259, 0]
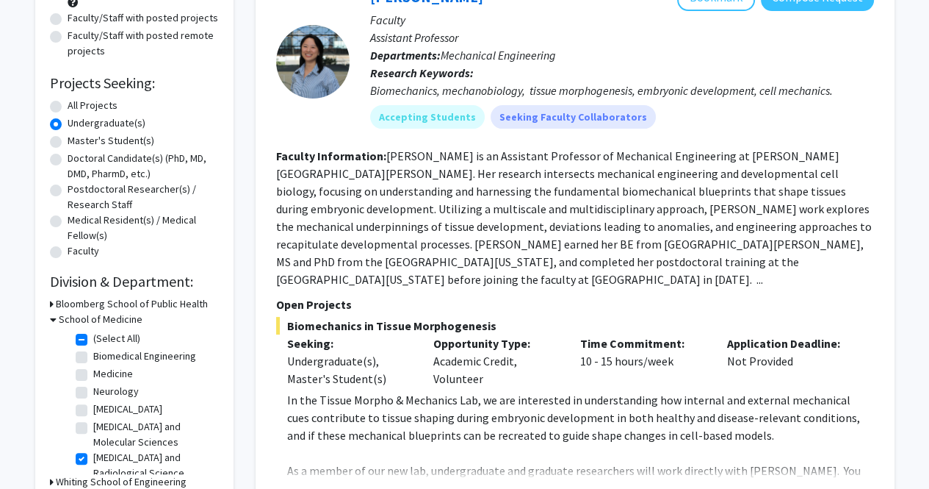
scroll to position [165, 0]
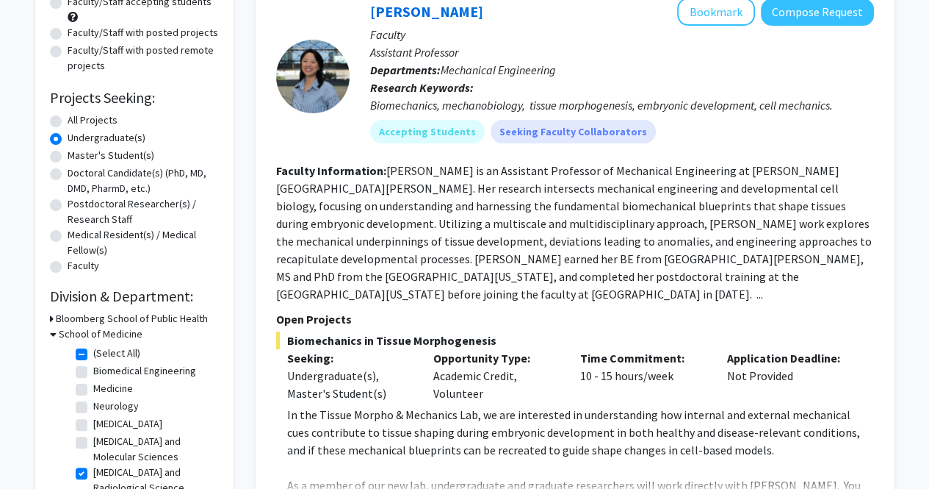
click at [68, 123] on label "All Projects" at bounding box center [93, 119] width 50 height 15
click at [68, 122] on input "All Projects" at bounding box center [73, 117] width 10 height 10
radio input "true"
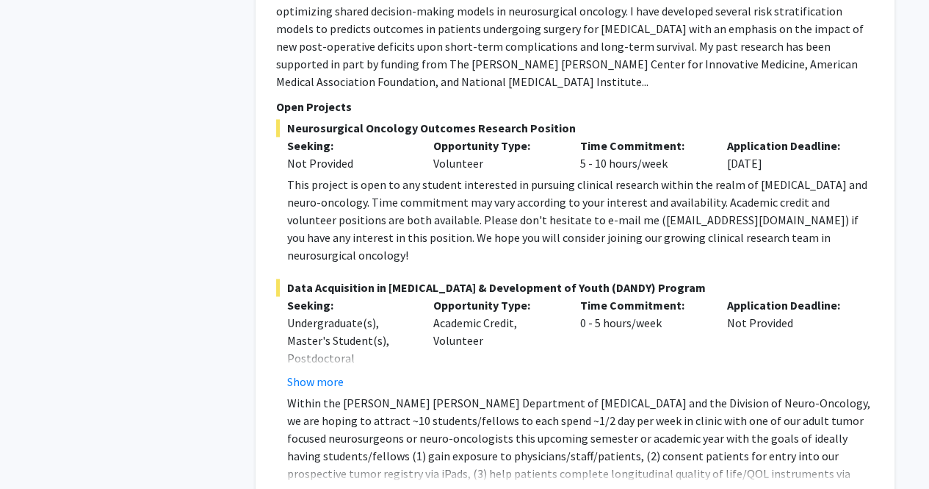
scroll to position [6466, 0]
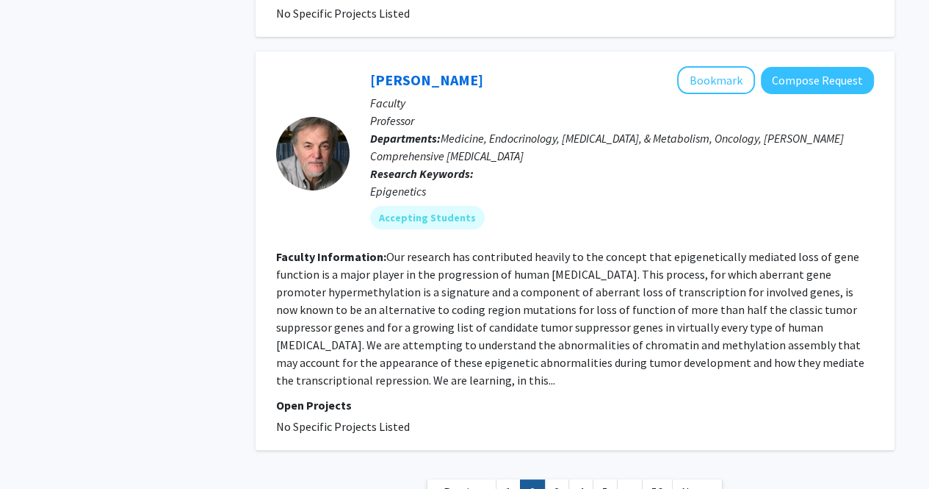
scroll to position [4926, 0]
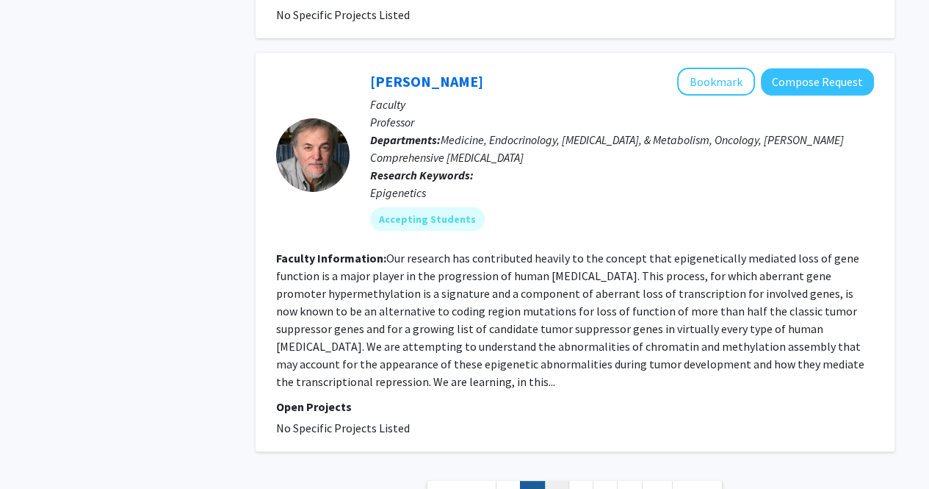
click at [550, 481] on link "3" at bounding box center [556, 494] width 25 height 26
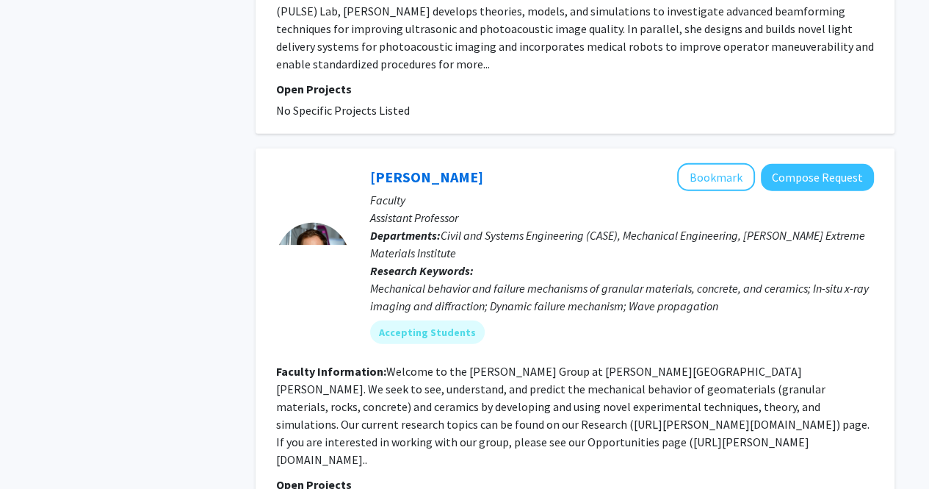
scroll to position [3303, 0]
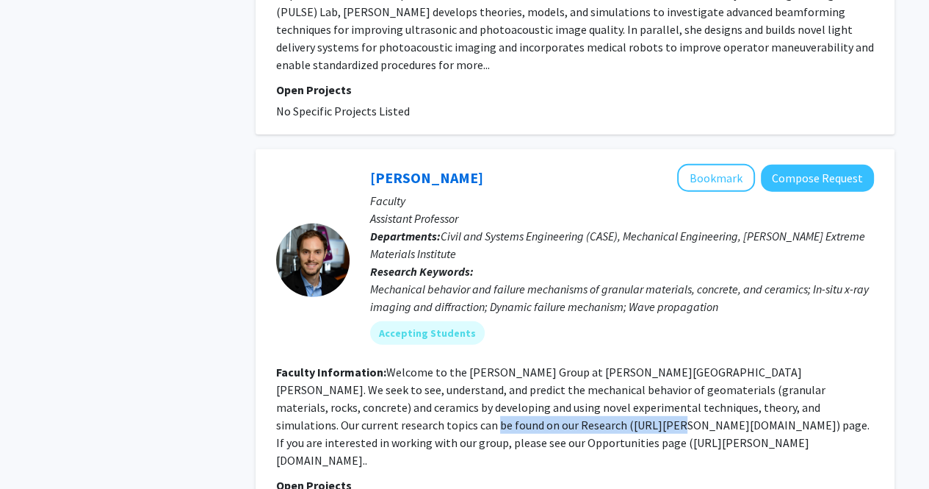
drag, startPoint x: 280, startPoint y: 339, endPoint x: 457, endPoint y: 339, distance: 177.1
click at [457, 364] on fg-read-more "Welcome to the Hurley Group at Johns Hopkins University. We seek to see, unders…" at bounding box center [573, 415] width 594 height 103
copy fg-read-more "https://hurley.me.jhu.edu/research/"
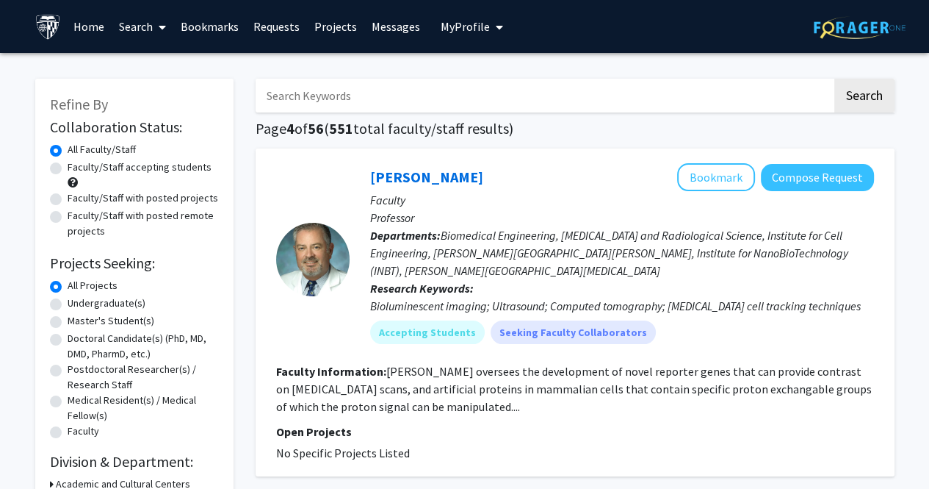
click at [304, 342] on div at bounding box center [312, 259] width 73 height 192
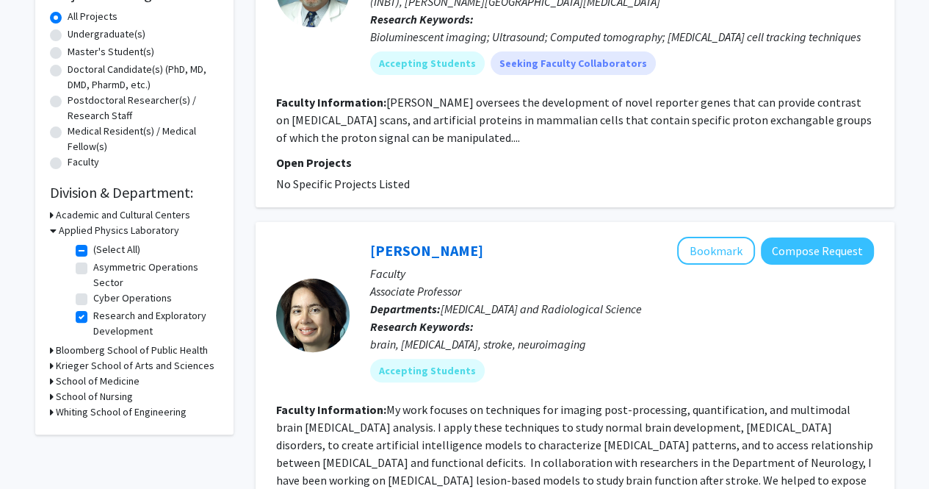
scroll to position [320, 0]
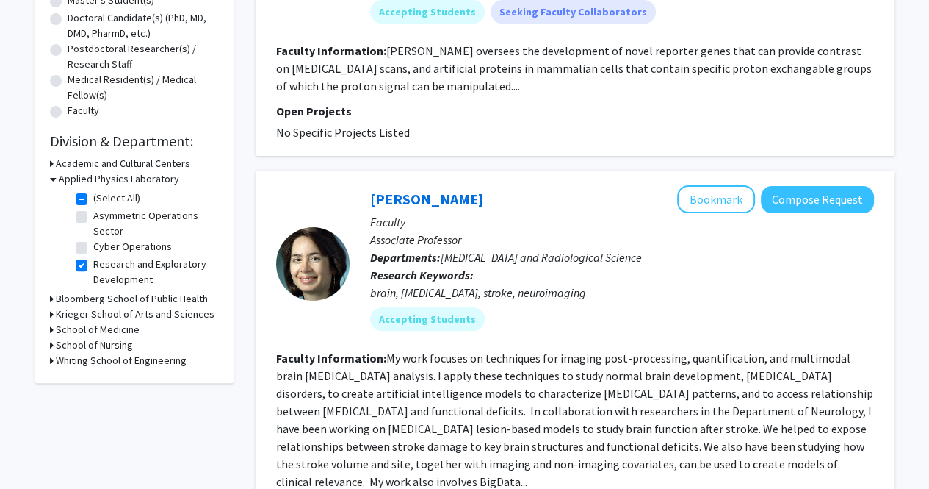
click at [93, 196] on label "(Select All)" at bounding box center [116, 197] width 47 height 15
click at [93, 196] on input "(Select All)" at bounding box center [98, 195] width 10 height 10
checkbox input "false"
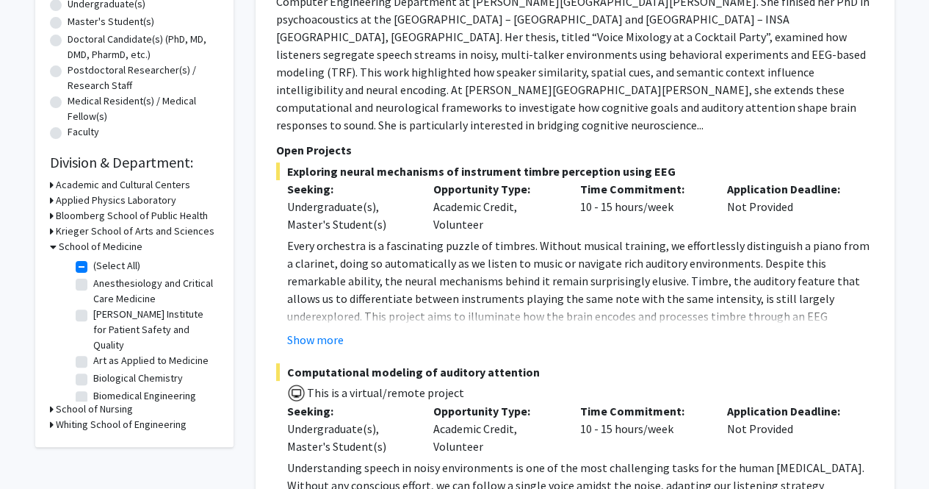
scroll to position [295, 0]
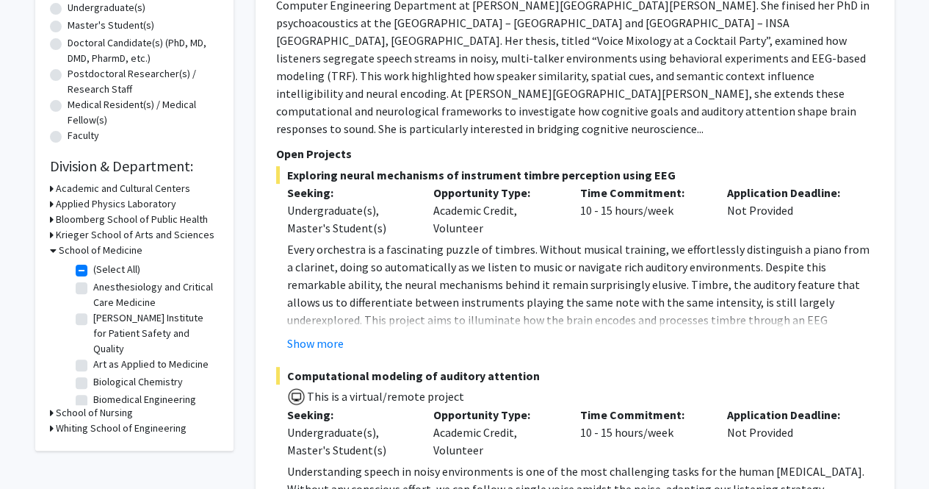
click at [51, 204] on icon at bounding box center [52, 203] width 4 height 15
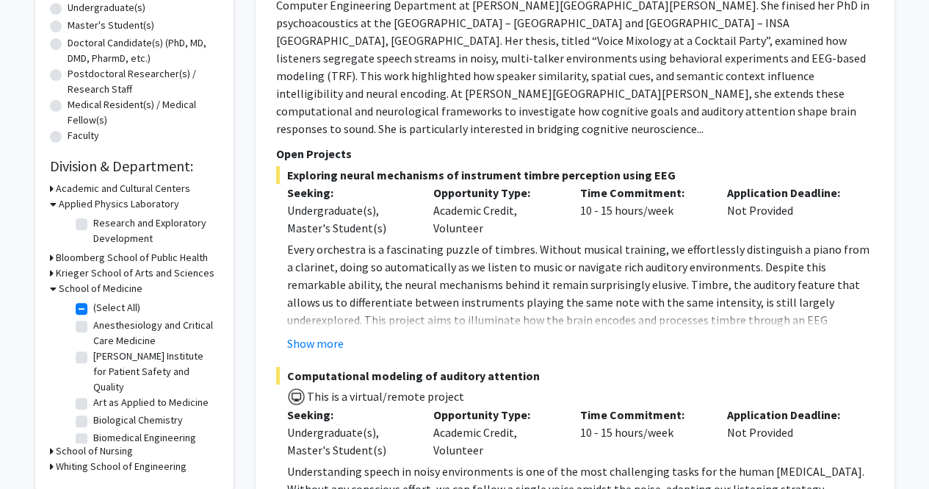
click at [54, 287] on icon at bounding box center [53, 288] width 7 height 15
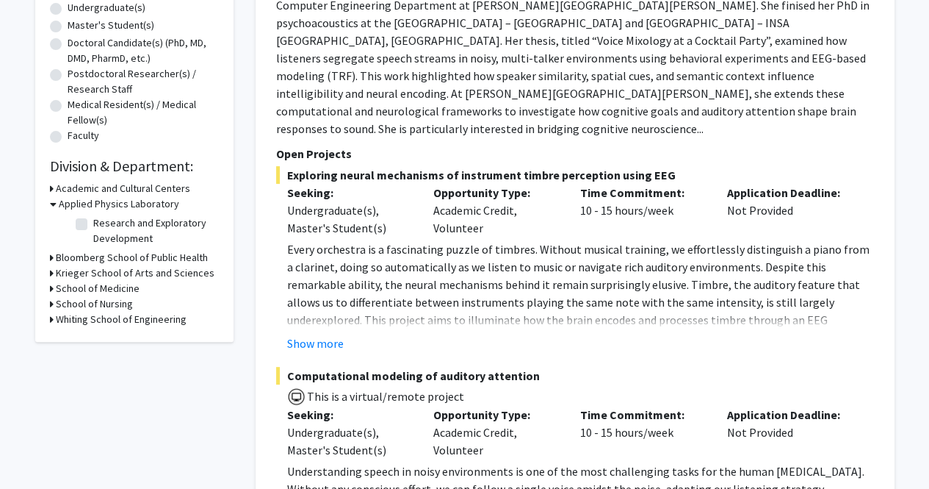
click at [52, 285] on icon at bounding box center [52, 288] width 4 height 15
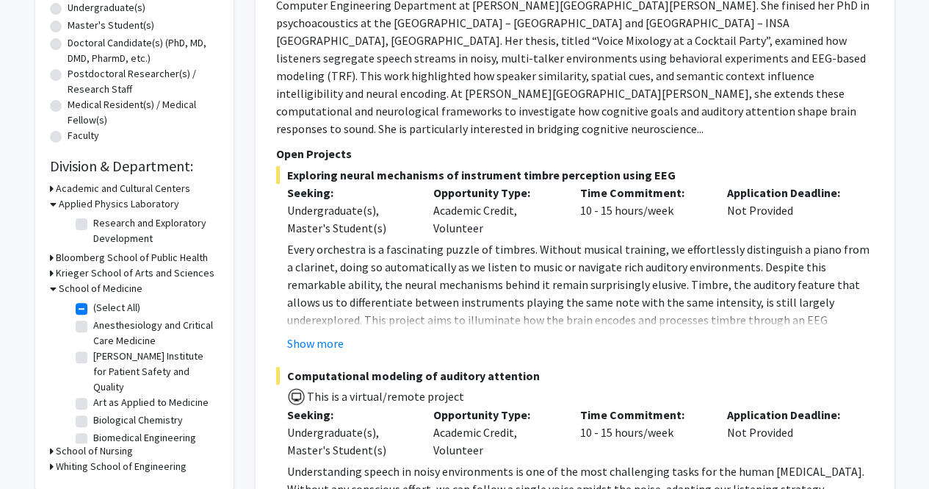
click at [93, 309] on label "(Select All)" at bounding box center [116, 307] width 47 height 15
click at [93, 309] on input "(Select All)" at bounding box center [98, 305] width 10 height 10
checkbox input "false"
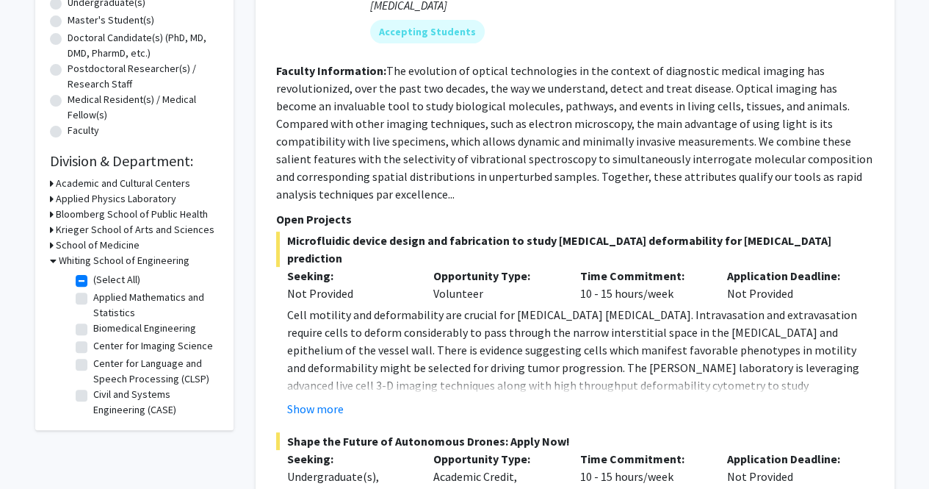
click at [52, 257] on icon at bounding box center [53, 260] width 7 height 15
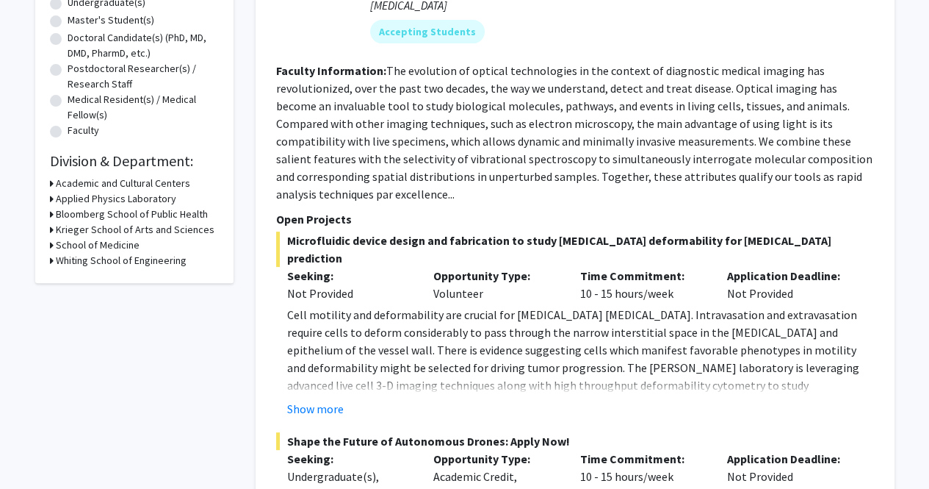
click at [56, 204] on h3 "Applied Physics Laboratory" at bounding box center [116, 198] width 120 height 15
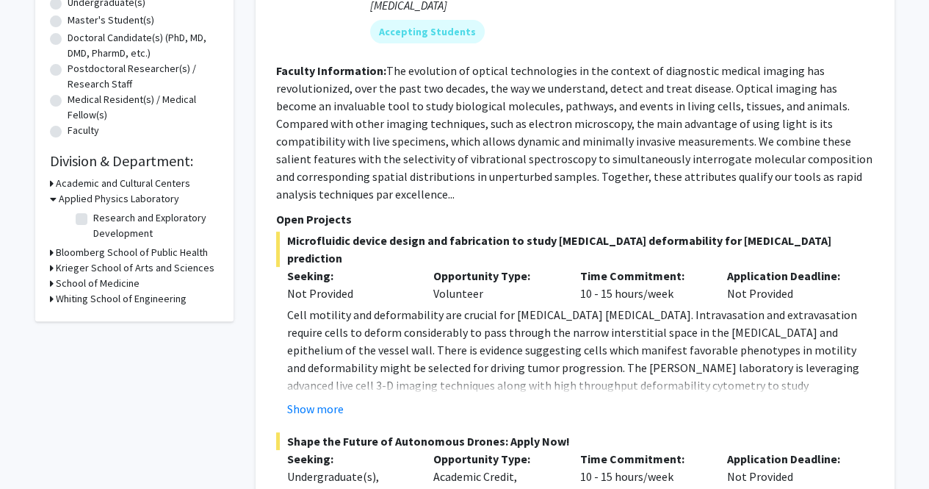
click at [45, 253] on div "Refine By Collaboration Status: Collaboration Status All Faculty/Staff Collabor…" at bounding box center [134, 49] width 198 height 543
click at [73, 253] on h3 "Bloomberg School of Public Health" at bounding box center [132, 252] width 152 height 15
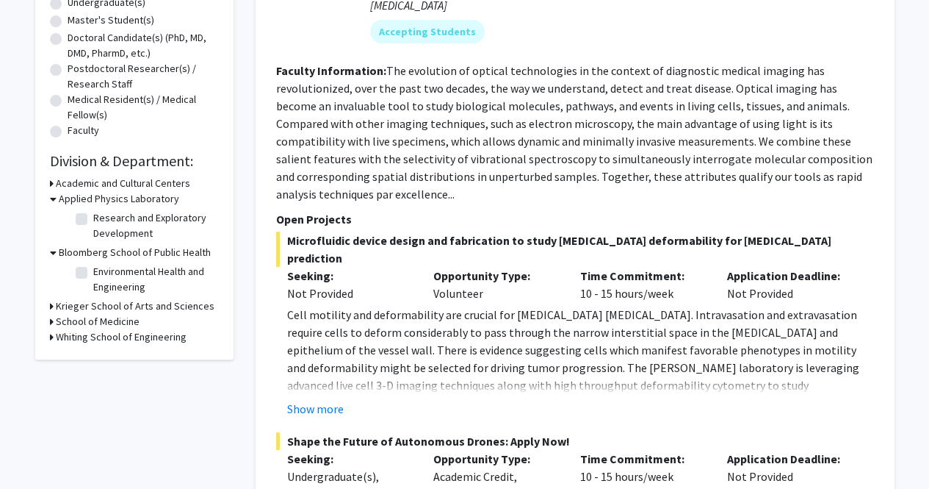
click at [93, 220] on label "Research and Exploratory Development" at bounding box center [154, 225] width 122 height 31
click at [93, 220] on input "Research and Exploratory Development" at bounding box center [98, 215] width 10 height 10
checkbox input "true"
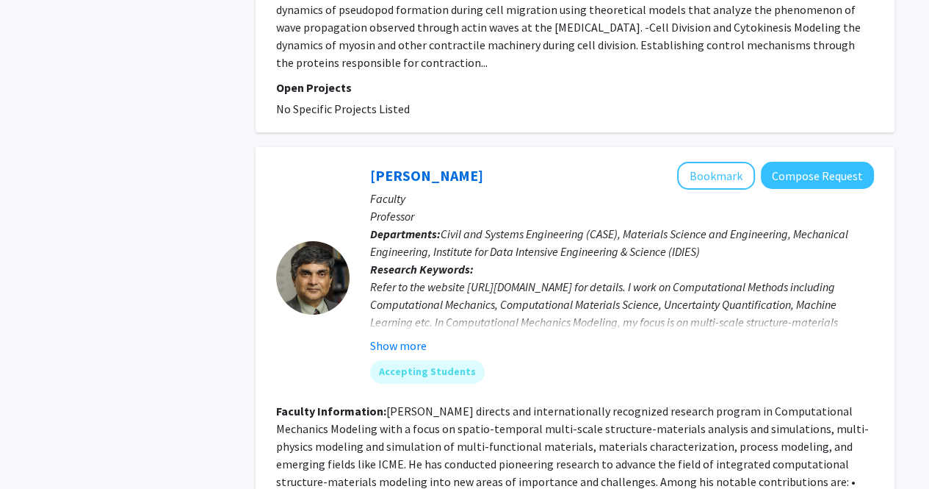
scroll to position [4541, 0]
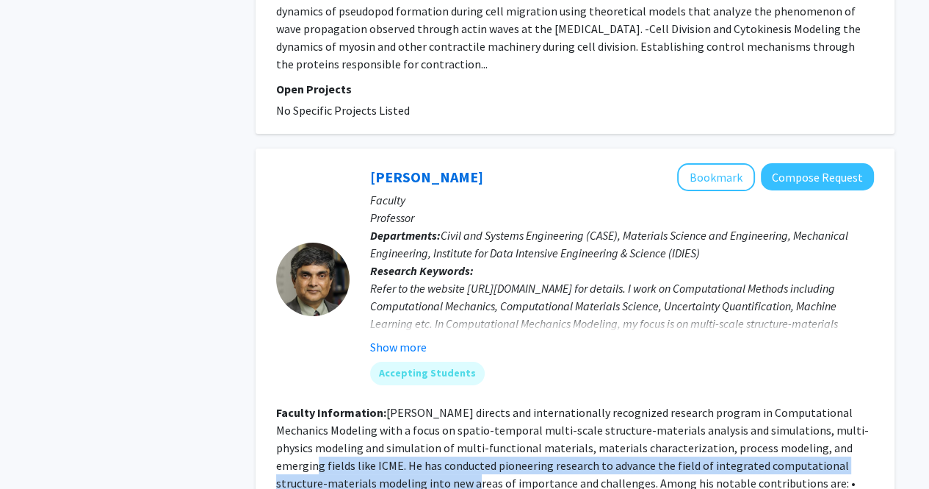
drag, startPoint x: 331, startPoint y: 376, endPoint x: 497, endPoint y: 395, distance: 166.3
click at [497, 405] on fg-read-more "Professor Somnath Ghosh directs and internationally recognized research program…" at bounding box center [572, 474] width 593 height 138
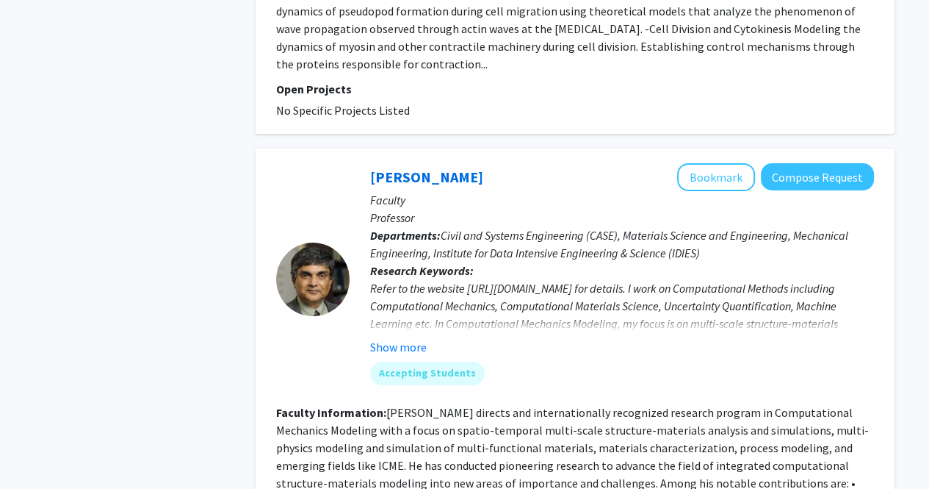
drag, startPoint x: 370, startPoint y: 403, endPoint x: 453, endPoint y: 410, distance: 84.0
drag, startPoint x: 453, startPoint y: 410, endPoint x: 420, endPoint y: 414, distance: 33.4
click at [420, 414] on fg-read-more "Professor Somnath Ghosh directs and internationally recognized research program…" at bounding box center [572, 474] width 593 height 138
drag, startPoint x: 356, startPoint y: 407, endPoint x: 542, endPoint y: 411, distance: 186.7
click at [542, 411] on fg-read-more "Professor Somnath Ghosh directs and internationally recognized research program…" at bounding box center [572, 474] width 593 height 138
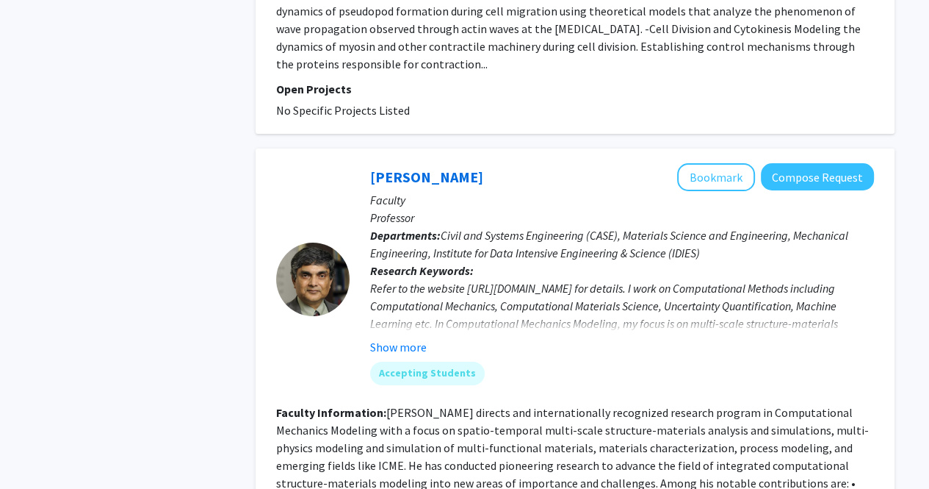
drag, startPoint x: 392, startPoint y: 425, endPoint x: 541, endPoint y: 425, distance: 149.9
click at [541, 425] on fg-read-more "Professor Somnath Ghosh directs and internationally recognized research program…" at bounding box center [572, 474] width 593 height 138
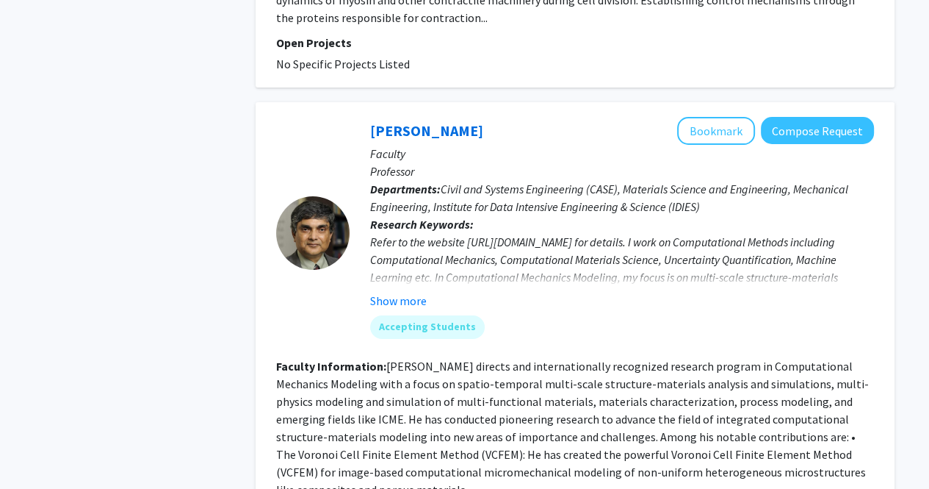
scroll to position [4586, 0]
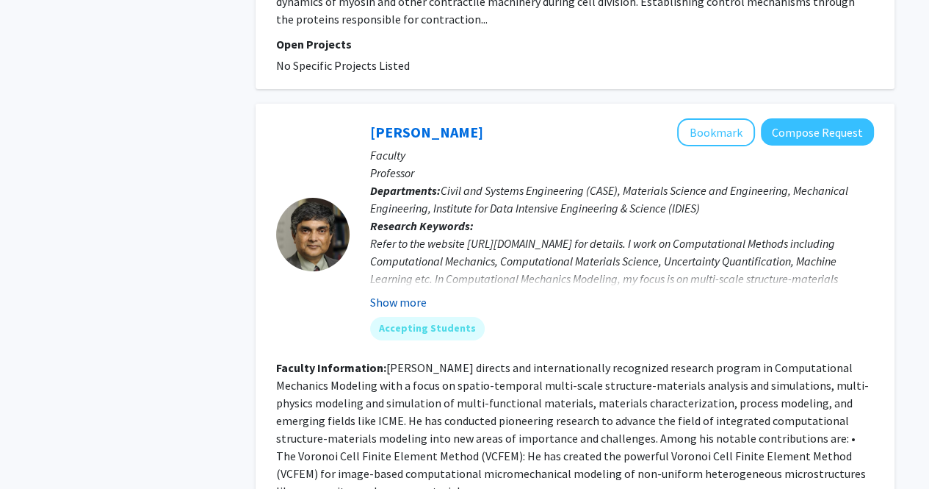
click at [403, 293] on button "Show more" at bounding box center [398, 302] width 57 height 18
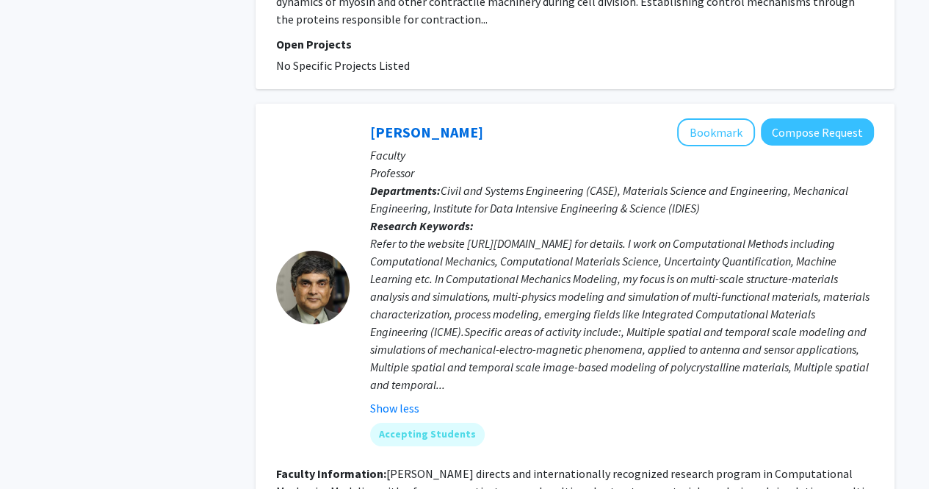
click at [402, 234] on div "Refer to the website https://cmrl.jhu.edu for details. I work on Computational …" at bounding box center [622, 313] width 504 height 159
drag, startPoint x: 464, startPoint y: 155, endPoint x: 600, endPoint y: 159, distance: 135.3
click at [600, 234] on div "Refer to the website https://cmrl.jhu.edu for details. I work on Computational …" at bounding box center [622, 313] width 504 height 159
drag, startPoint x: 611, startPoint y: 159, endPoint x: 468, endPoint y: 156, distance: 143.3
click at [468, 234] on div "Refer to the website https://cmrl.jhu.edu for details. I work on Computational …" at bounding box center [622, 313] width 504 height 159
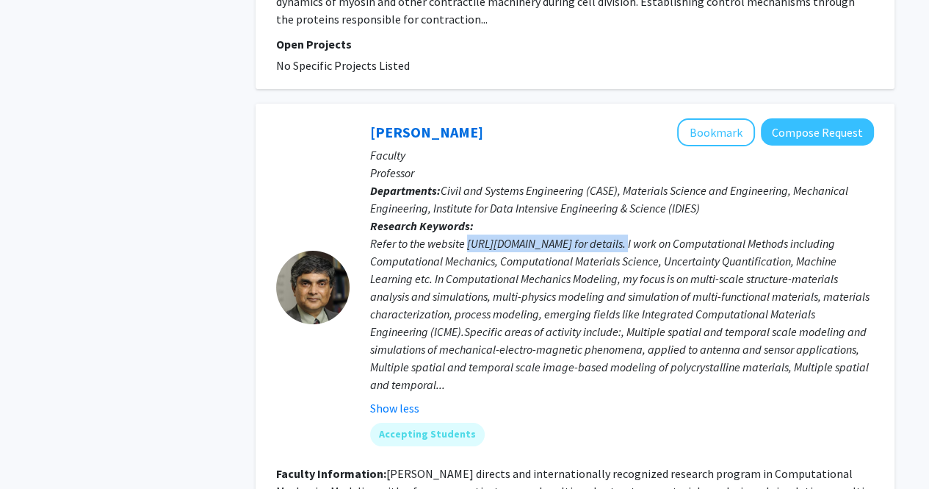
copy div "https://cmrl.jhu.edu for details"
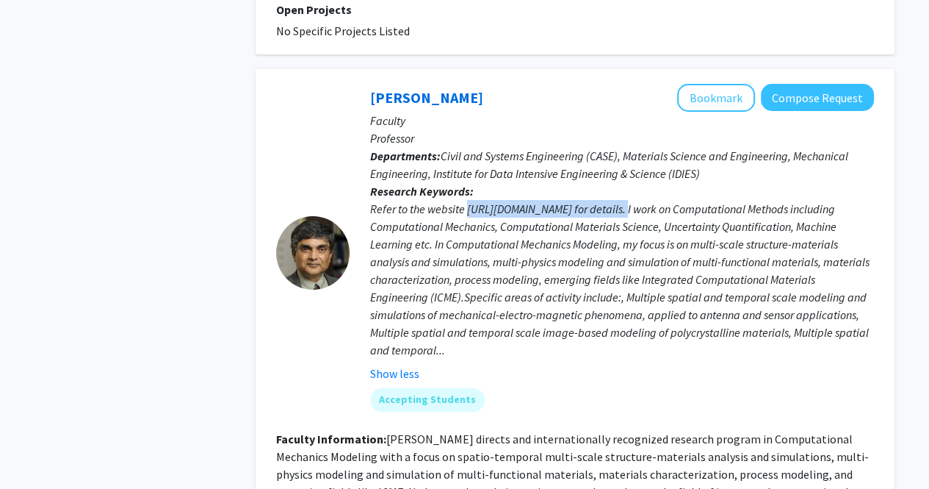
scroll to position [4621, 0]
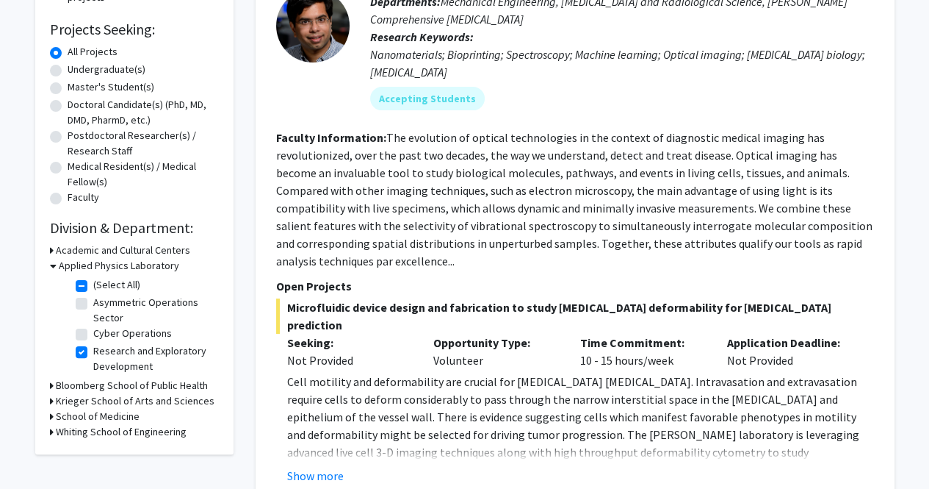
scroll to position [0, 0]
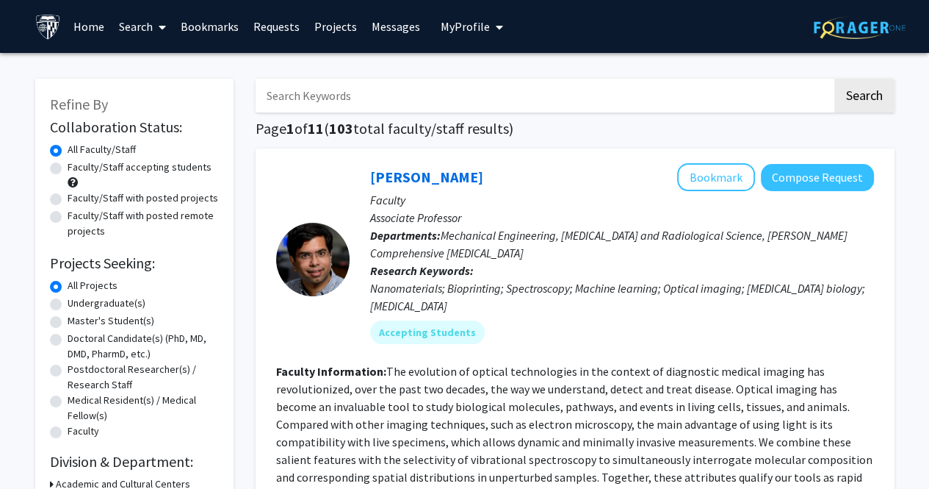
click at [397, 101] on input "Search Keywords" at bounding box center [544, 96] width 577 height 34
paste input "[PERSON_NAME]"
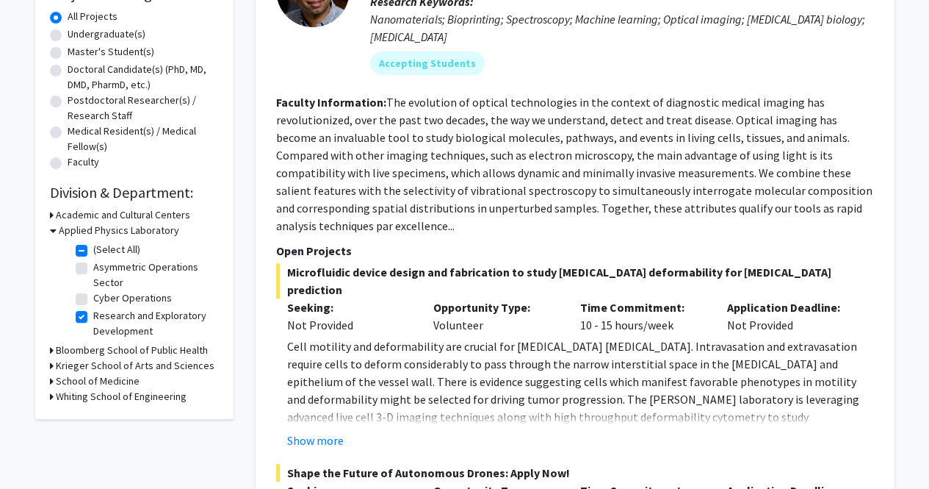
scroll to position [267, 0]
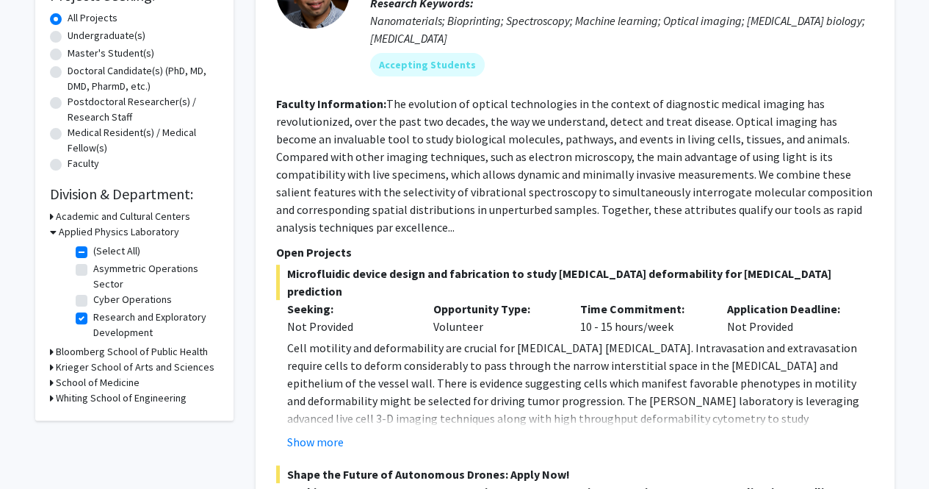
type input "[PERSON_NAME]"
click at [93, 321] on label "Research and Exploratory Development" at bounding box center [154, 324] width 122 height 31
click at [93, 319] on input "Research and Exploratory Development" at bounding box center [98, 314] width 10 height 10
checkbox input "false"
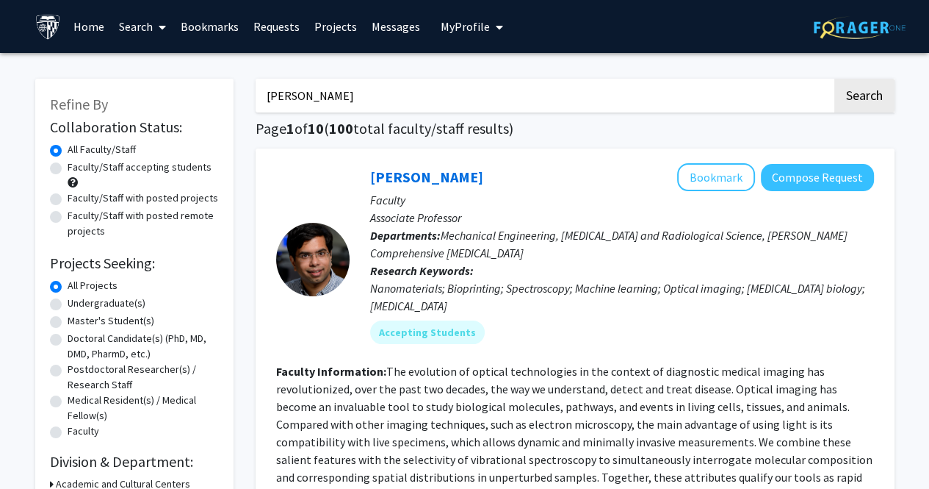
click at [383, 92] on input "[PERSON_NAME]" at bounding box center [544, 96] width 577 height 34
click at [835, 79] on button "Search" at bounding box center [865, 96] width 60 height 34
checkbox input "false"
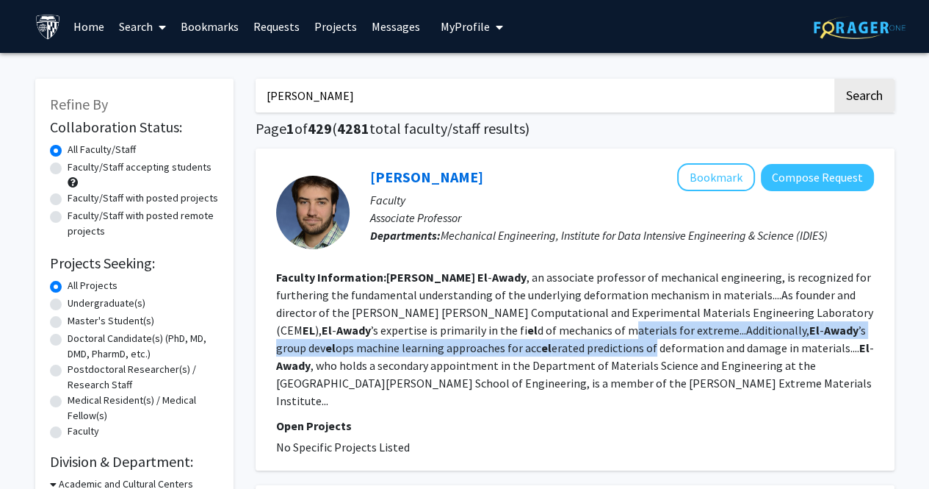
drag, startPoint x: 411, startPoint y: 331, endPoint x: 418, endPoint y: 340, distance: 12.1
click at [418, 340] on fg-read-more "Jaafar El - Awady , an associate professor of mechanical engineering, is recogn…" at bounding box center [575, 339] width 598 height 138
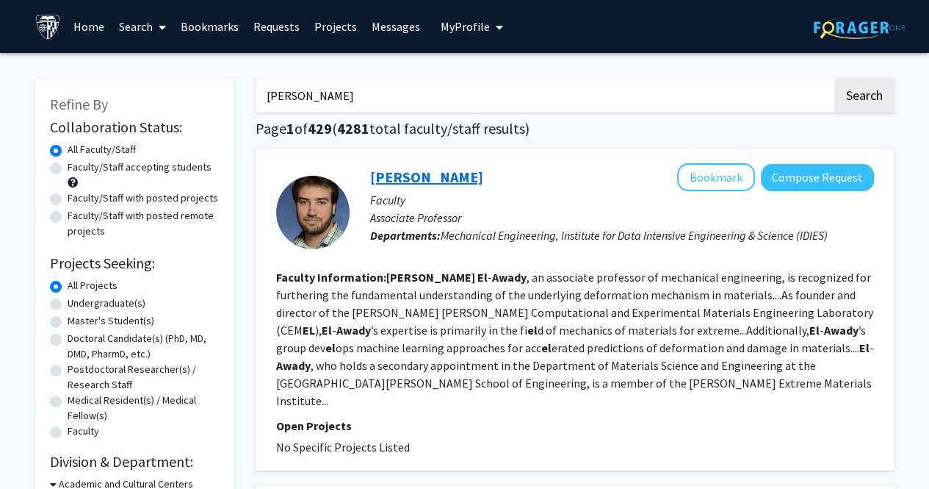
click at [431, 171] on link "[PERSON_NAME]" at bounding box center [426, 177] width 113 height 18
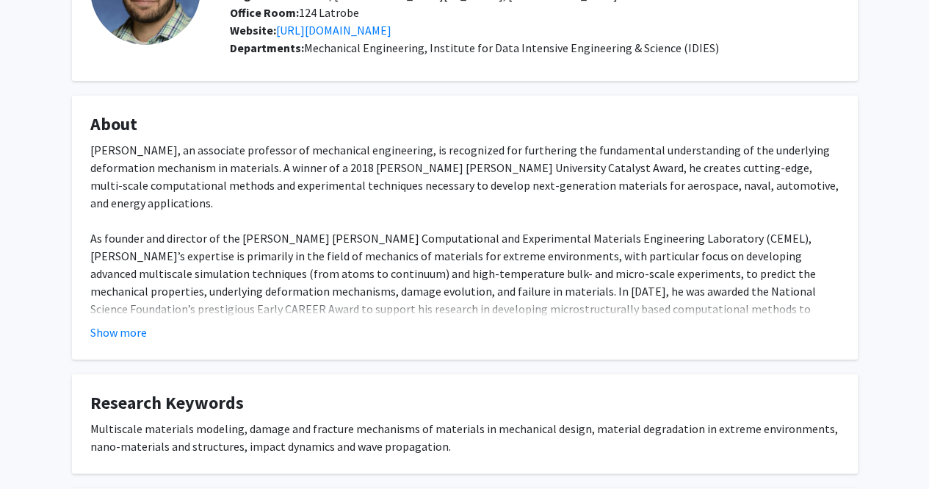
scroll to position [148, 0]
click at [136, 328] on button "Show more" at bounding box center [118, 332] width 57 height 18
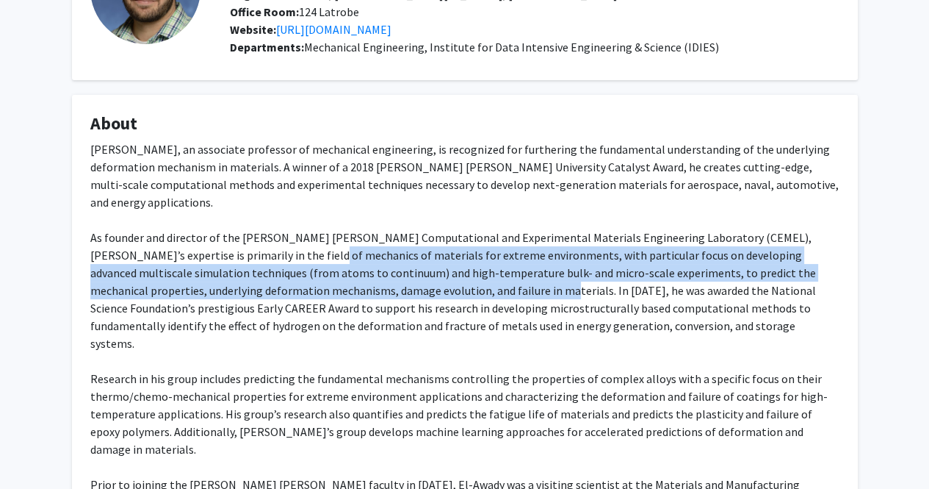
drag, startPoint x: 284, startPoint y: 241, endPoint x: 416, endPoint y: 264, distance: 134.2
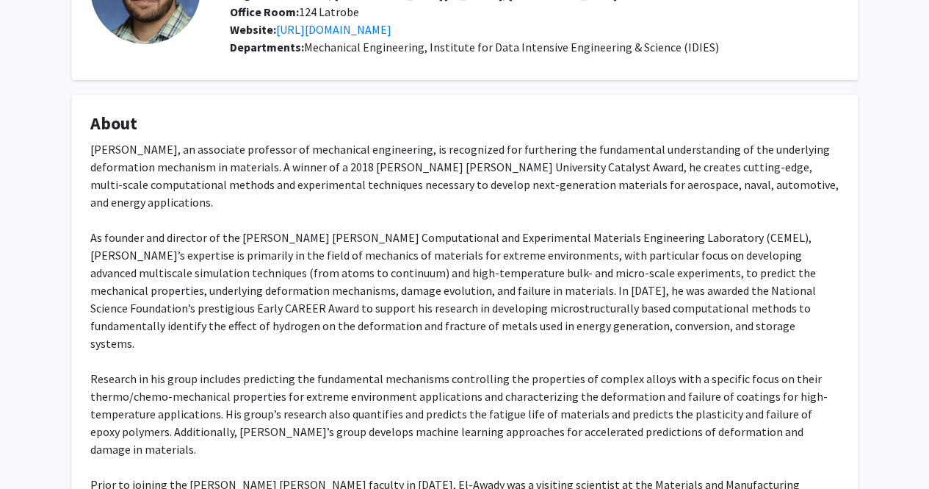
drag, startPoint x: 222, startPoint y: 260, endPoint x: 257, endPoint y: 286, distance: 43.6
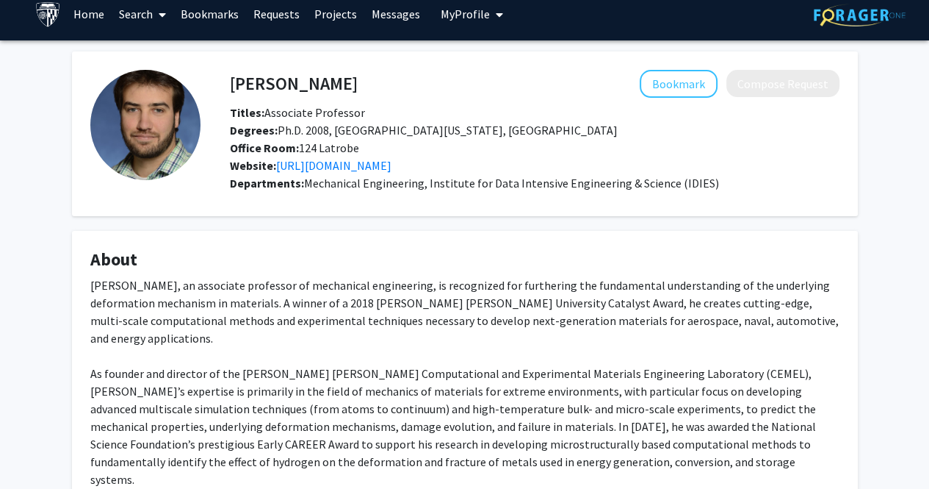
scroll to position [12, 0]
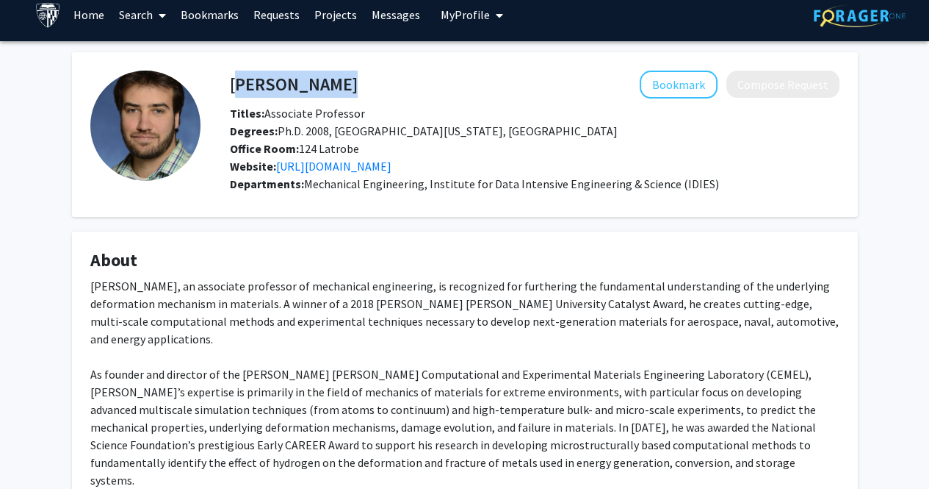
drag, startPoint x: 231, startPoint y: 87, endPoint x: 388, endPoint y: 84, distance: 157.3
click at [388, 84] on div "Jaafar El-Awady Bookmark Compose Request" at bounding box center [535, 85] width 632 height 28
copy h4 "[PERSON_NAME]"
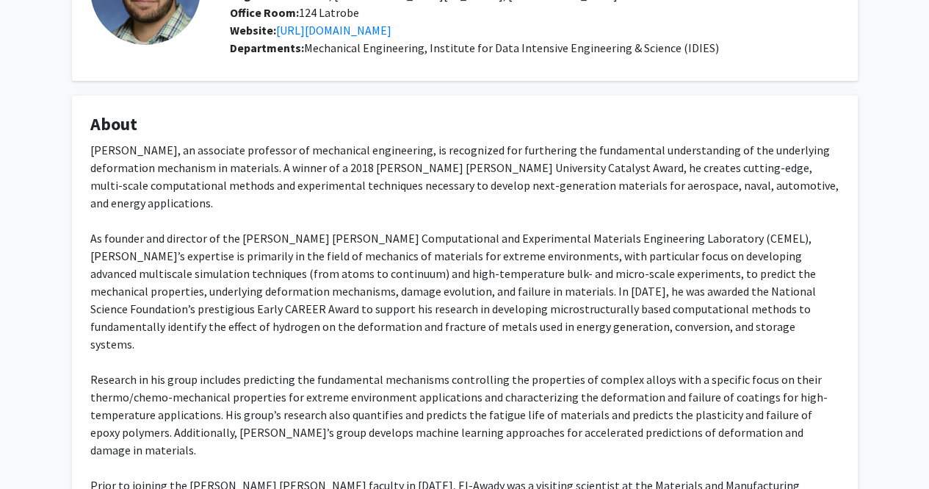
scroll to position [148, 0]
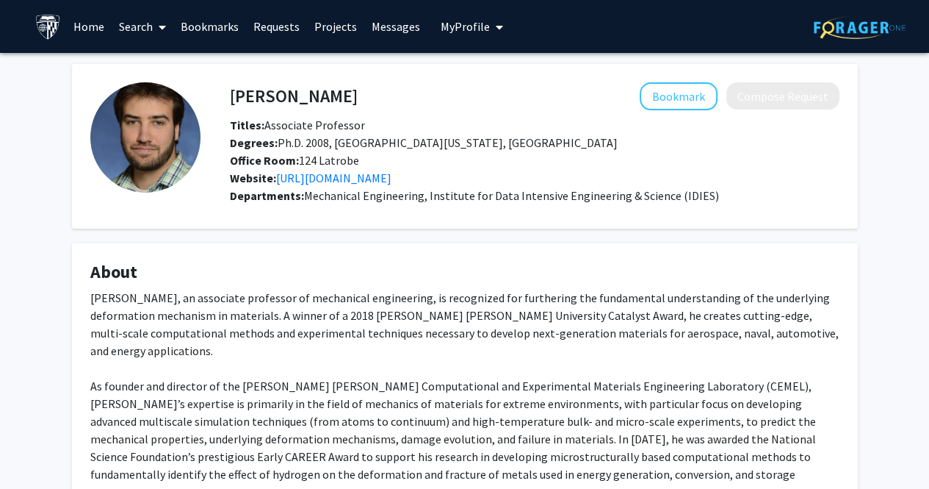
click at [148, 21] on link "Search" at bounding box center [143, 26] width 62 height 51
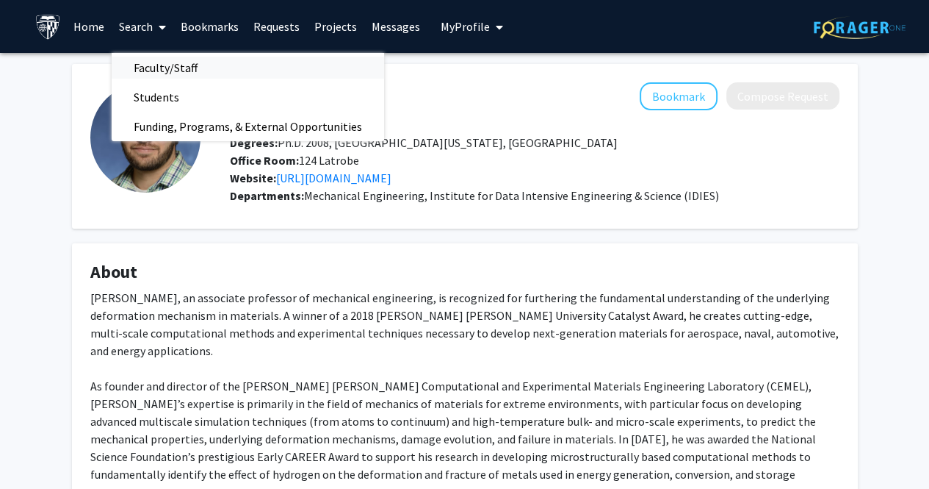
click at [154, 66] on span "Faculty/Staff" at bounding box center [166, 67] width 108 height 29
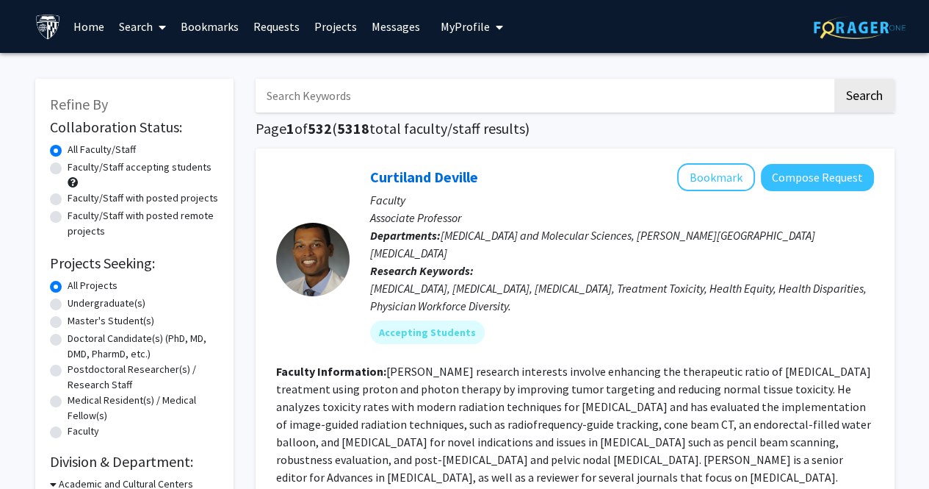
click at [273, 98] on input "Search Keywords" at bounding box center [544, 96] width 577 height 34
paste input "Rajat Mittal"
click at [835, 79] on button "Search" at bounding box center [865, 96] width 60 height 34
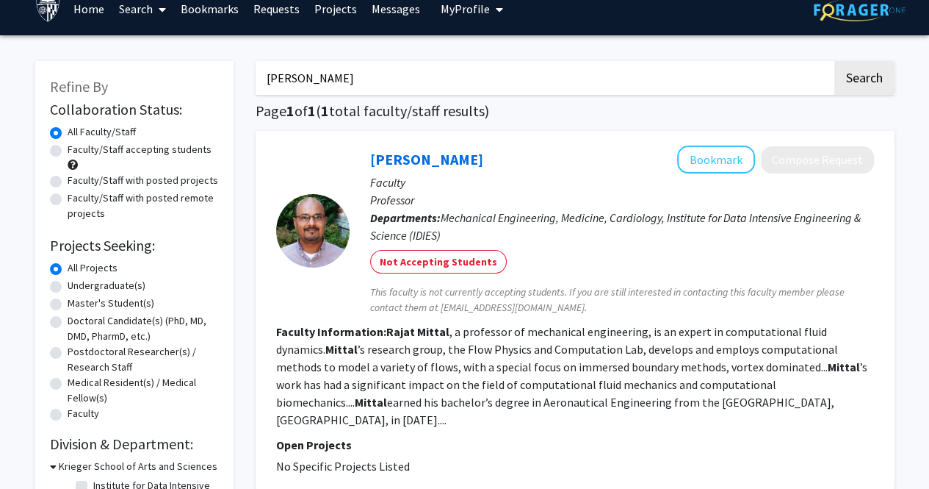
scroll to position [18, 0]
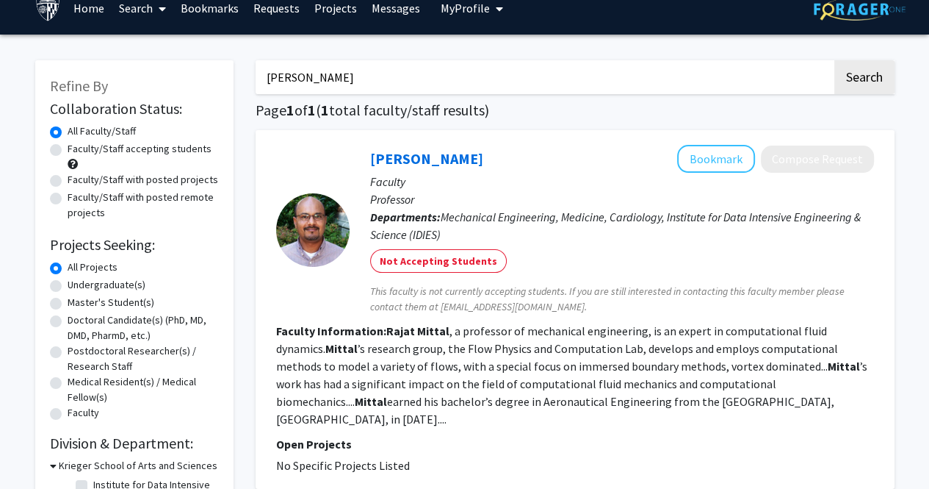
drag, startPoint x: 348, startPoint y: 74, endPoint x: 208, endPoint y: 85, distance: 140.8
click at [208, 85] on div "Refine By Collaboration Status: Collaboration Status All Faculty/Staff Collabor…" at bounding box center [465, 310] width 882 height 528
paste input "Jamie Guest"
click at [835, 60] on button "Search" at bounding box center [865, 77] width 60 height 34
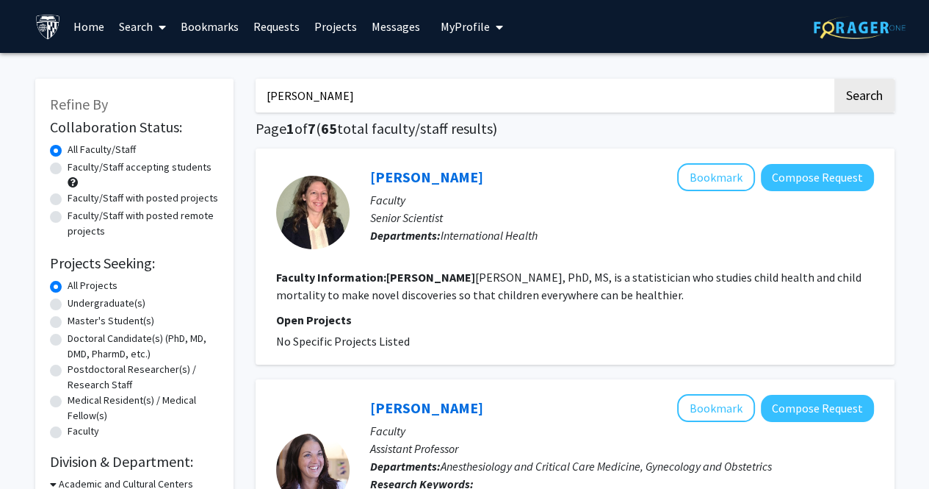
click at [301, 96] on input "Jamie Guest" at bounding box center [544, 96] width 577 height 34
type input "Jamie Guest"
click at [835, 79] on button "Search" at bounding box center [865, 96] width 60 height 34
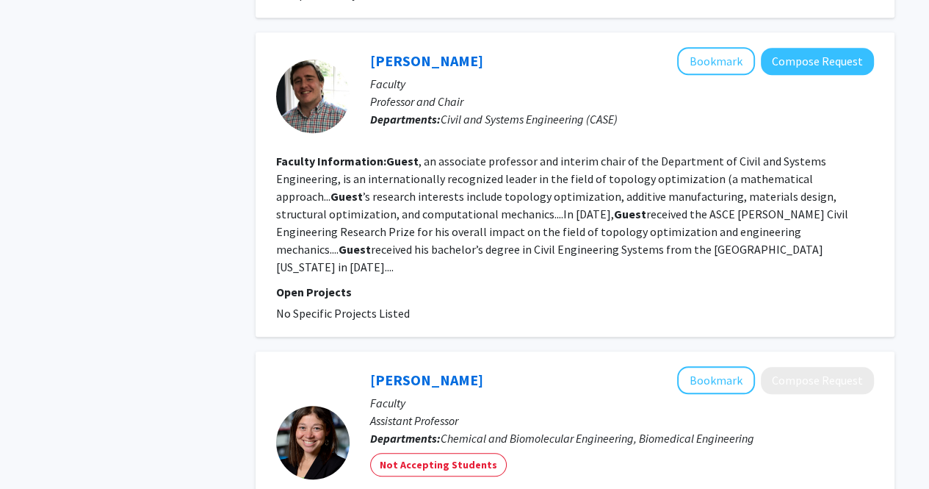
scroll to position [858, 0]
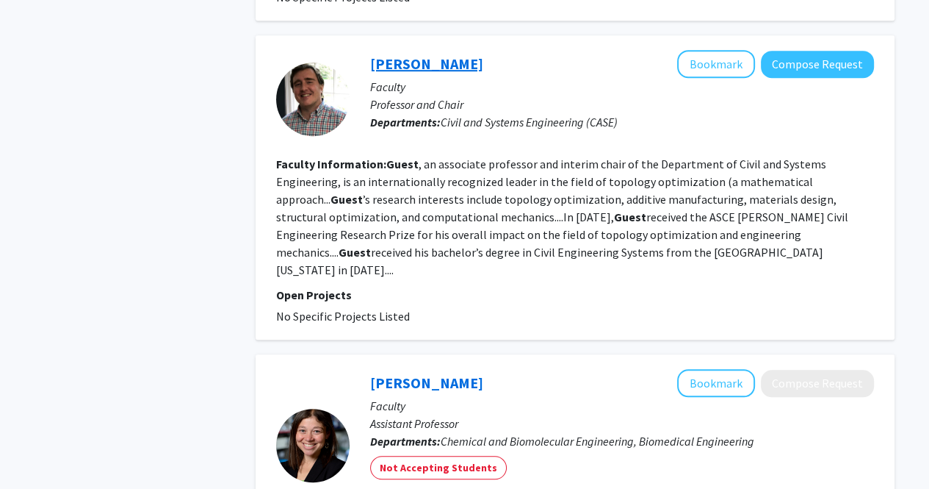
click at [406, 70] on link "James Guest" at bounding box center [426, 63] width 113 height 18
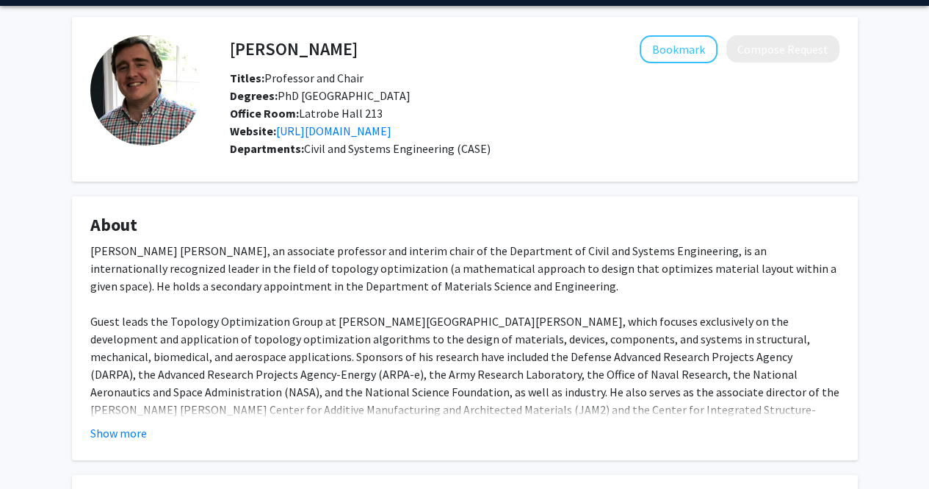
scroll to position [37, 0]
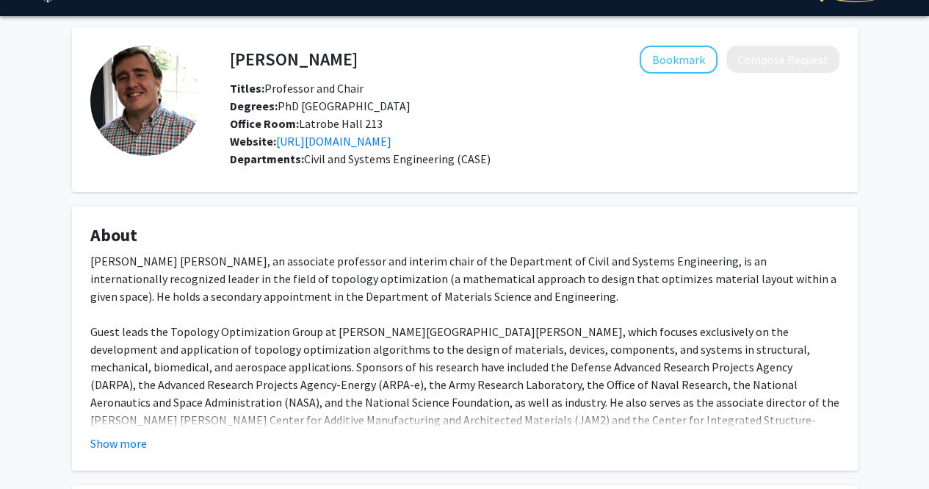
click at [101, 453] on fg-card "About James K. Guest, an associate professor and interim chair of the Departmen…" at bounding box center [465, 338] width 786 height 264
click at [104, 446] on button "Show more" at bounding box center [118, 443] width 57 height 18
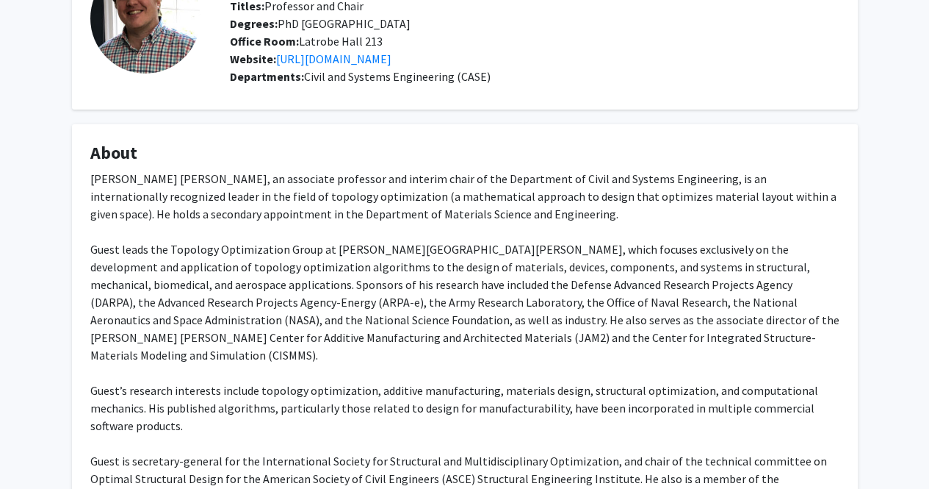
scroll to position [126, 0]
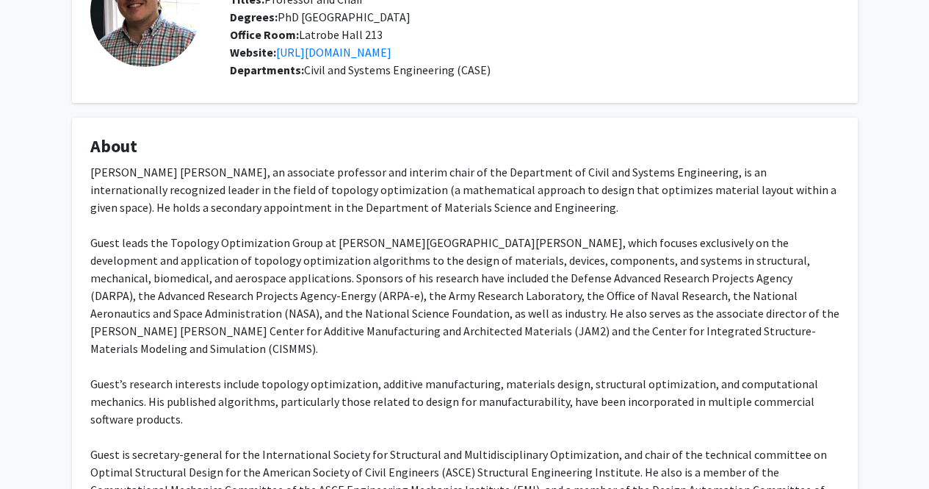
click at [700, 19] on div "Degrees: PhD Princeton University" at bounding box center [535, 17] width 632 height 18
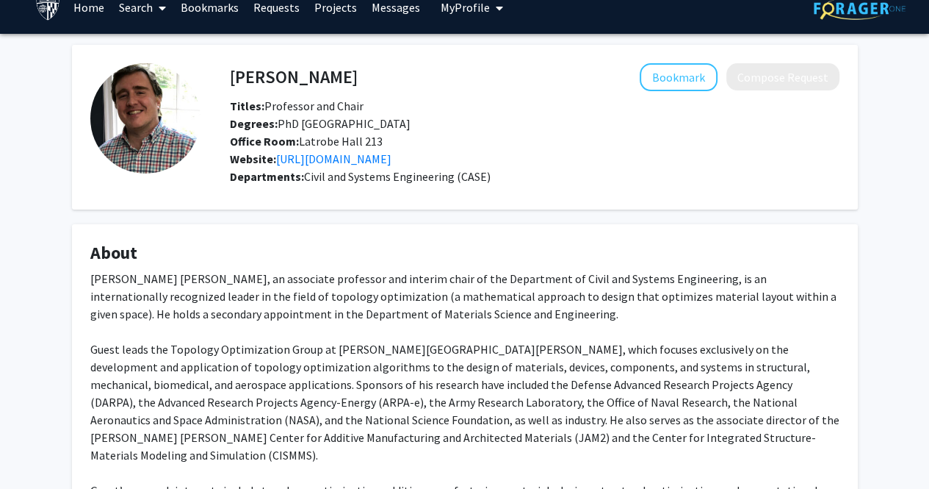
scroll to position [40, 0]
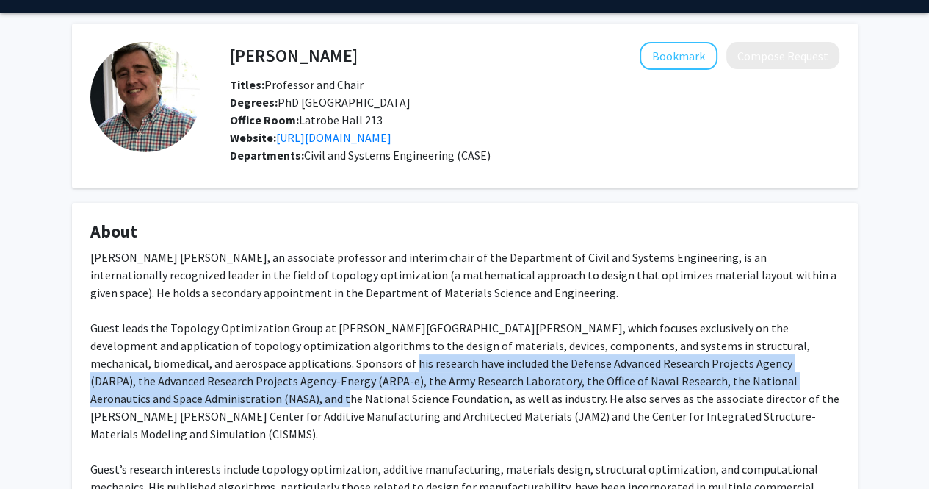
drag, startPoint x: 237, startPoint y: 360, endPoint x: 808, endPoint y: 381, distance: 571.2
copy div "Defense Advanced Research Projects Agency (DARPA), the Advanced Research Projec…"
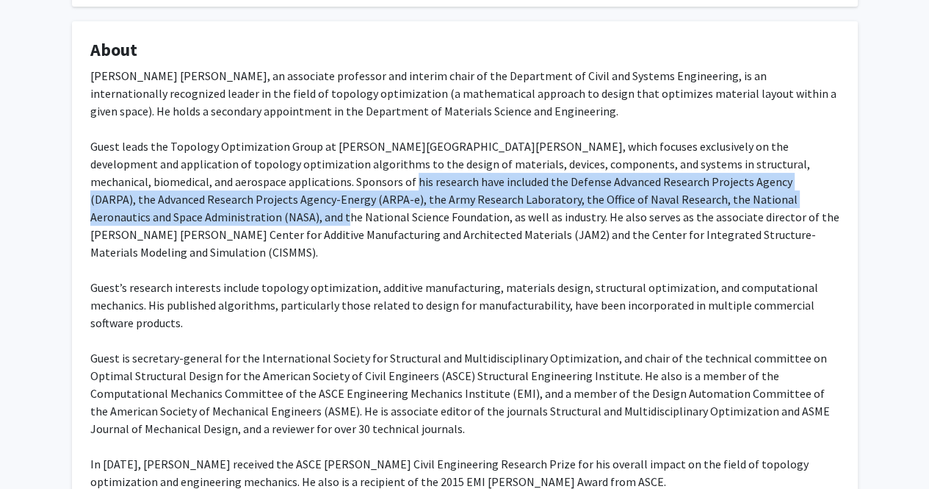
scroll to position [223, 0]
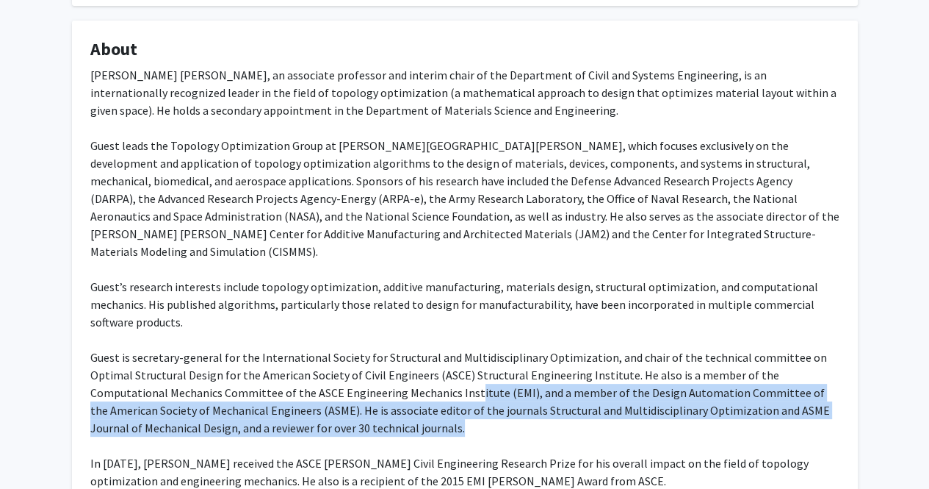
drag, startPoint x: 340, startPoint y: 381, endPoint x: 456, endPoint y: 408, distance: 119.2
click at [456, 408] on div "James K. Guest, an associate professor and interim chair of the Department of C…" at bounding box center [464, 321] width 749 height 511
click at [459, 410] on div "James K. Guest, an associate professor and interim chair of the Department of C…" at bounding box center [464, 321] width 749 height 511
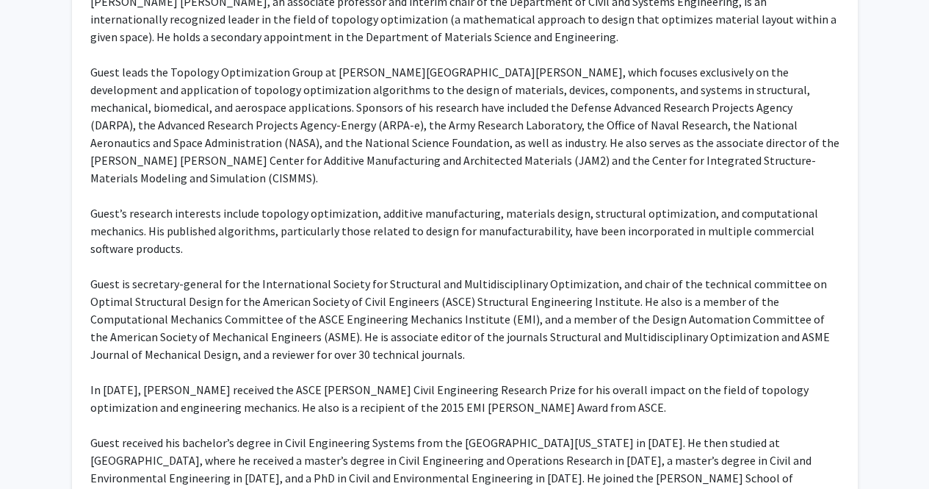
scroll to position [0, 0]
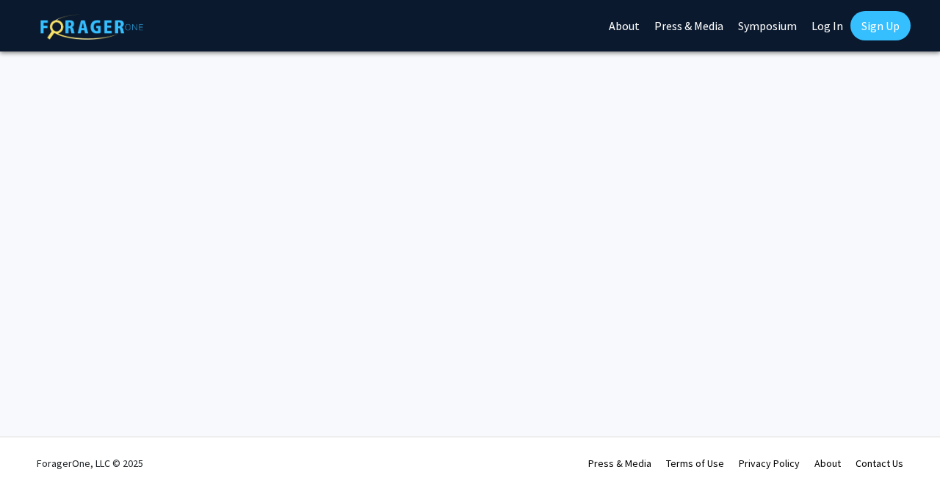
click at [824, 24] on link "Log In" at bounding box center [828, 25] width 46 height 51
click at [829, 21] on link "Log In" at bounding box center [828, 25] width 46 height 51
click at [822, 30] on link "Log In" at bounding box center [828, 25] width 46 height 51
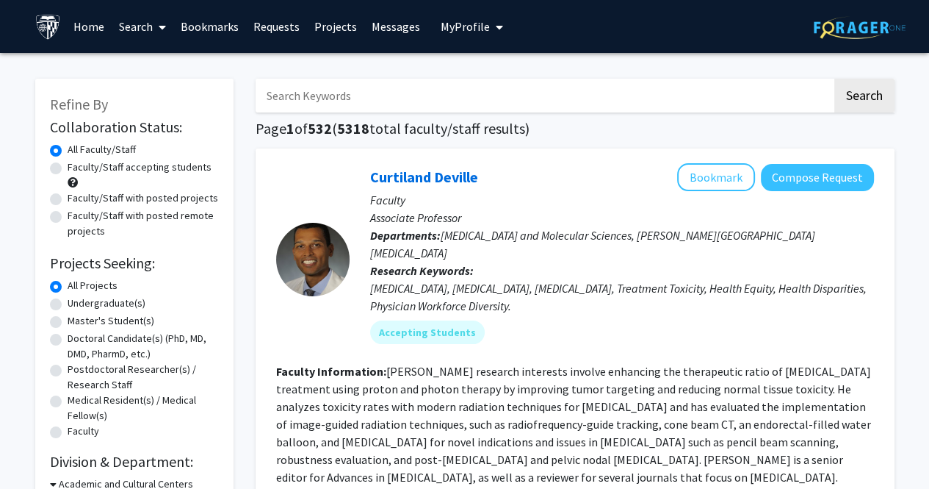
click at [453, 86] on input "Search Keywords" at bounding box center [544, 96] width 577 height 34
type input "[PERSON_NAME]"
click at [835, 79] on button "Search" at bounding box center [865, 96] width 60 height 34
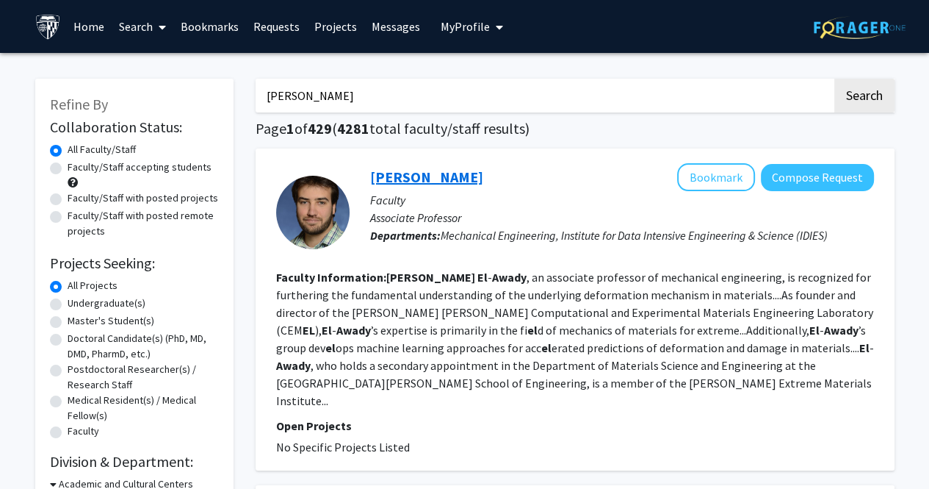
click at [388, 183] on link "[PERSON_NAME]" at bounding box center [426, 177] width 113 height 18
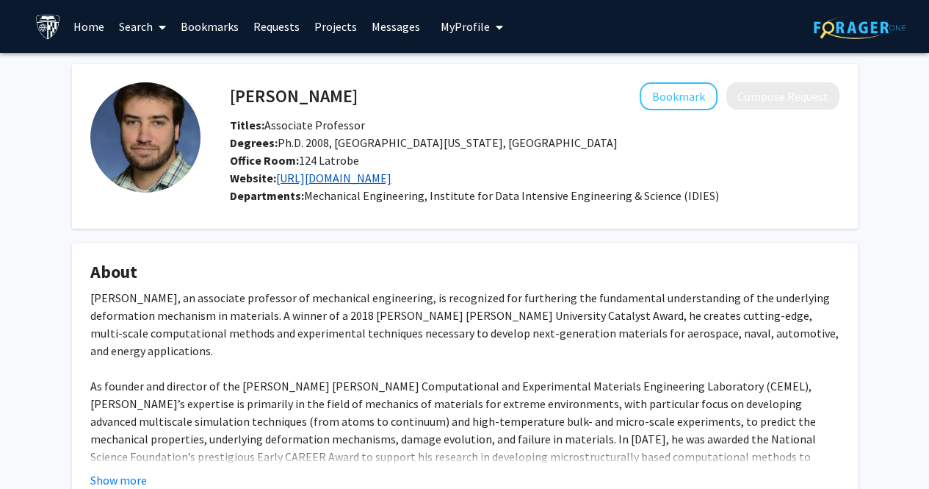
click at [325, 173] on link "[URL][DOMAIN_NAME]" at bounding box center [333, 177] width 115 height 15
